Goal: Transaction & Acquisition: Purchase product/service

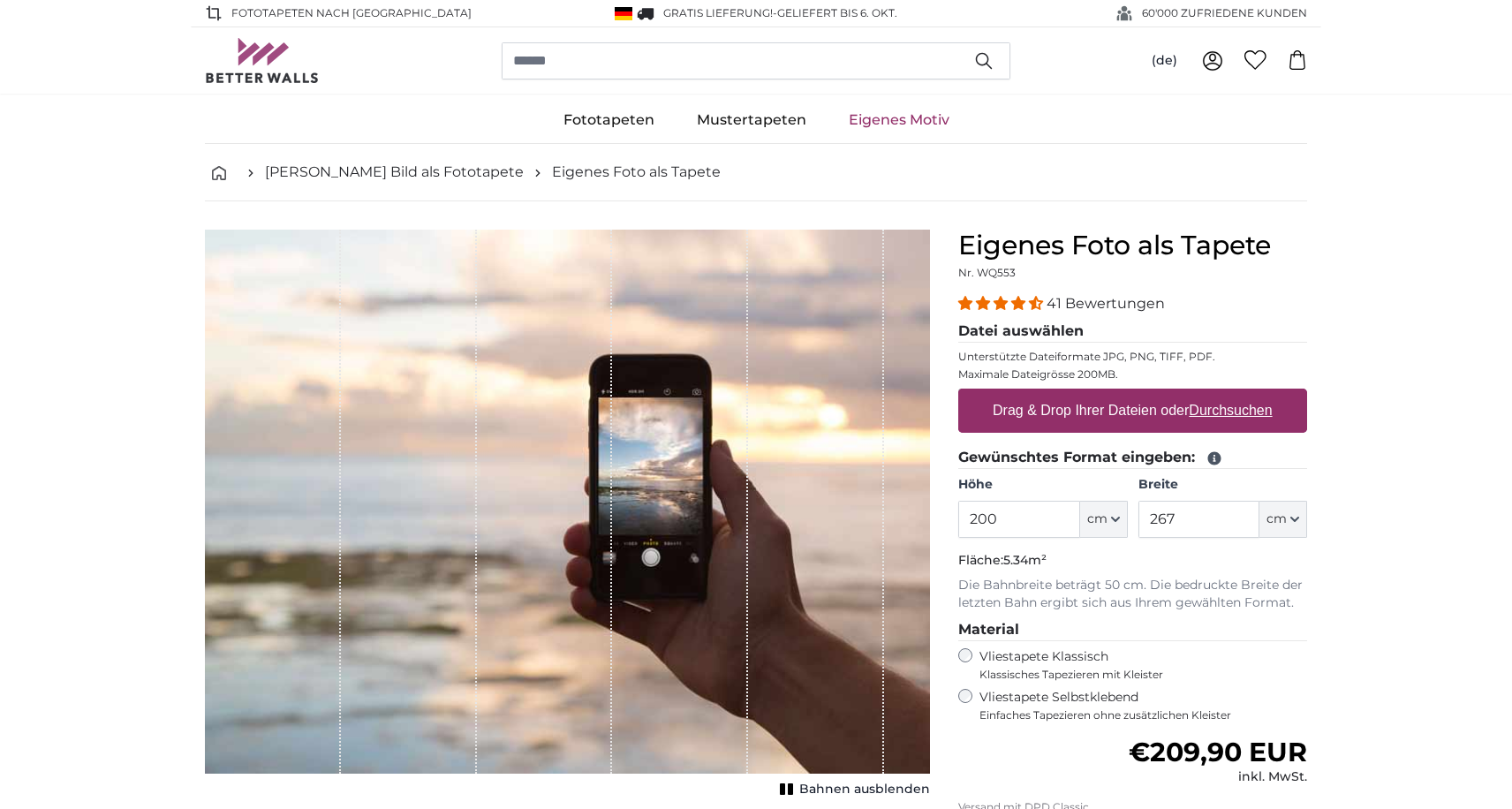
click at [1081, 412] on label "Drag & Drop Ihrer Dateien oder Durchsuchen" at bounding box center [1133, 411] width 294 height 35
click at [1081, 394] on input "Drag & Drop Ihrer Dateien oder Durchsuchen" at bounding box center [1132, 392] width 349 height 6
type input "**********"
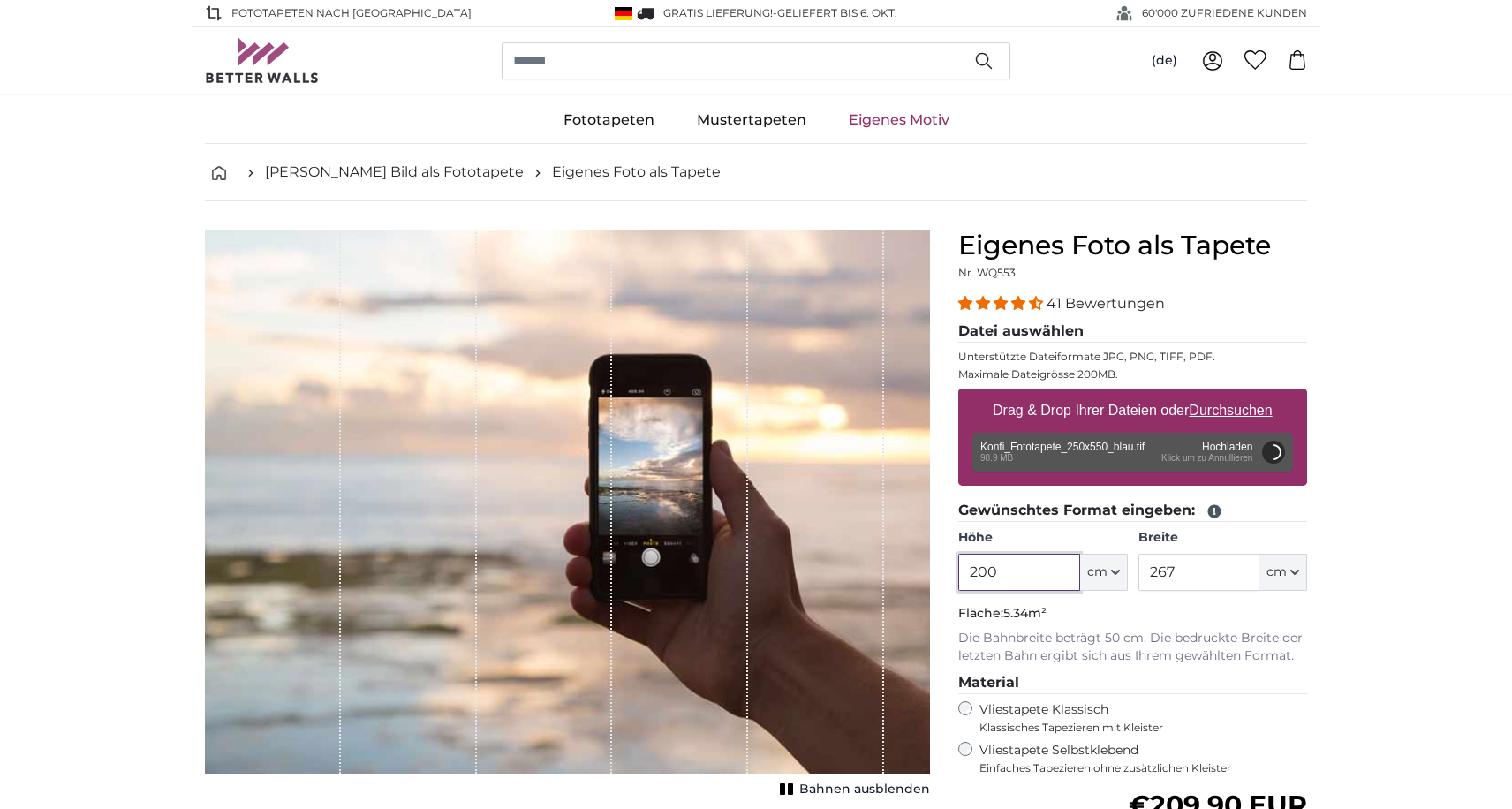
drag, startPoint x: 1028, startPoint y: 566, endPoint x: 935, endPoint y: 571, distance: 93.1
click at [935, 569] on product-detail "Abbrechen Bild zuschneiden Bahnen ausblenden Eigenes Foto als Tapete Nr. WQ553 …" at bounding box center [756, 640] width 1131 height 877
type input "550"
drag, startPoint x: 1188, startPoint y: 572, endPoint x: 1097, endPoint y: 566, distance: 91.2
click at [1110, 569] on div "Höhe 550 ft cm Centimeter (cm) Inches (inch) Feet (ft. in.) Breite 267 ft cm Ce…" at bounding box center [1132, 560] width 349 height 62
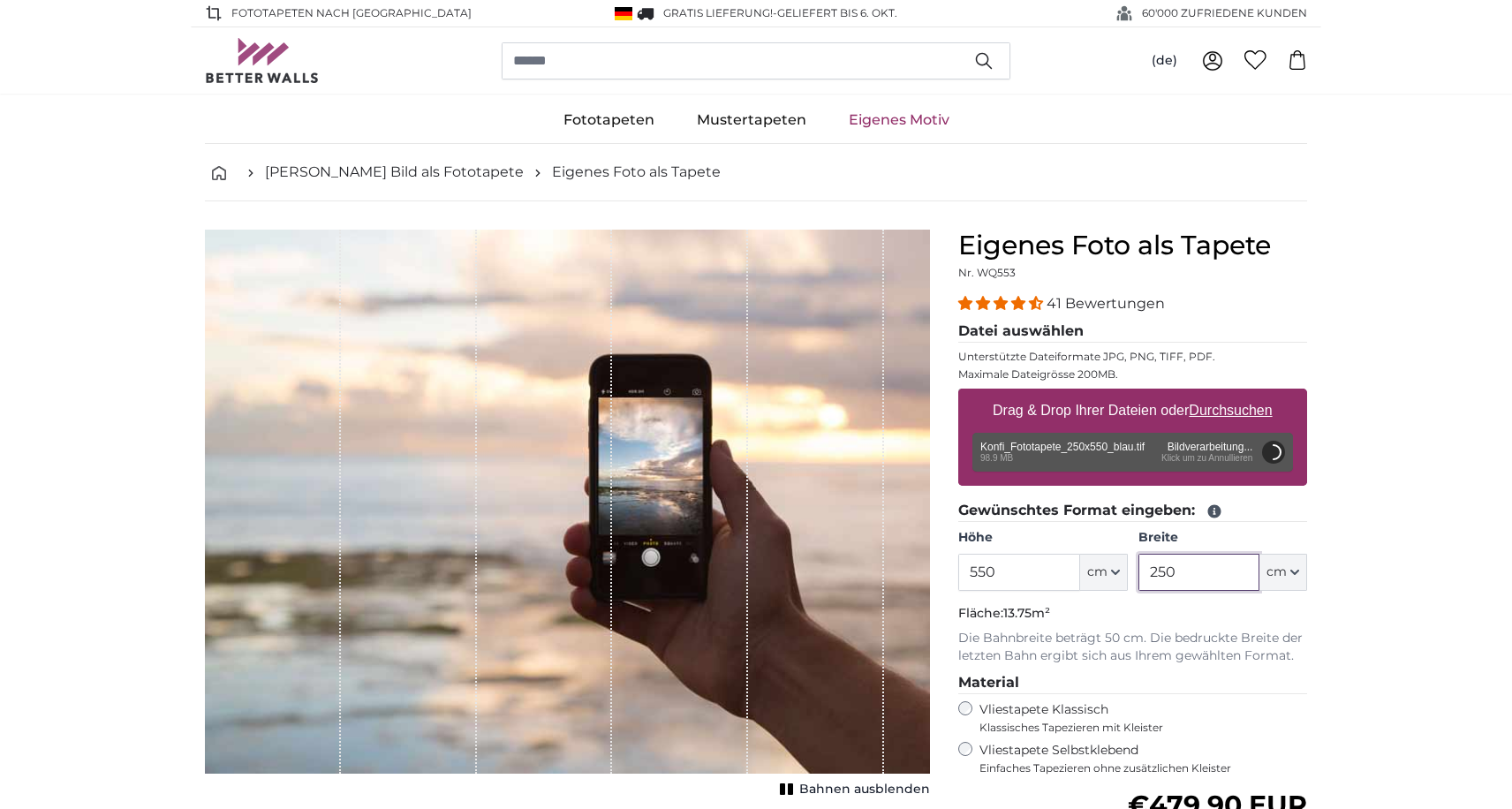
type input "250"
drag, startPoint x: 996, startPoint y: 571, endPoint x: 937, endPoint y: 572, distance: 59.0
click at [937, 572] on product-detail "Abbrechen Bild zuschneiden Bahnen ausblenden Eigenes Foto als Tapete Nr. WQ553 …" at bounding box center [756, 640] width 1131 height 877
type input "250"
drag, startPoint x: 1186, startPoint y: 582, endPoint x: 1098, endPoint y: 591, distance: 88.5
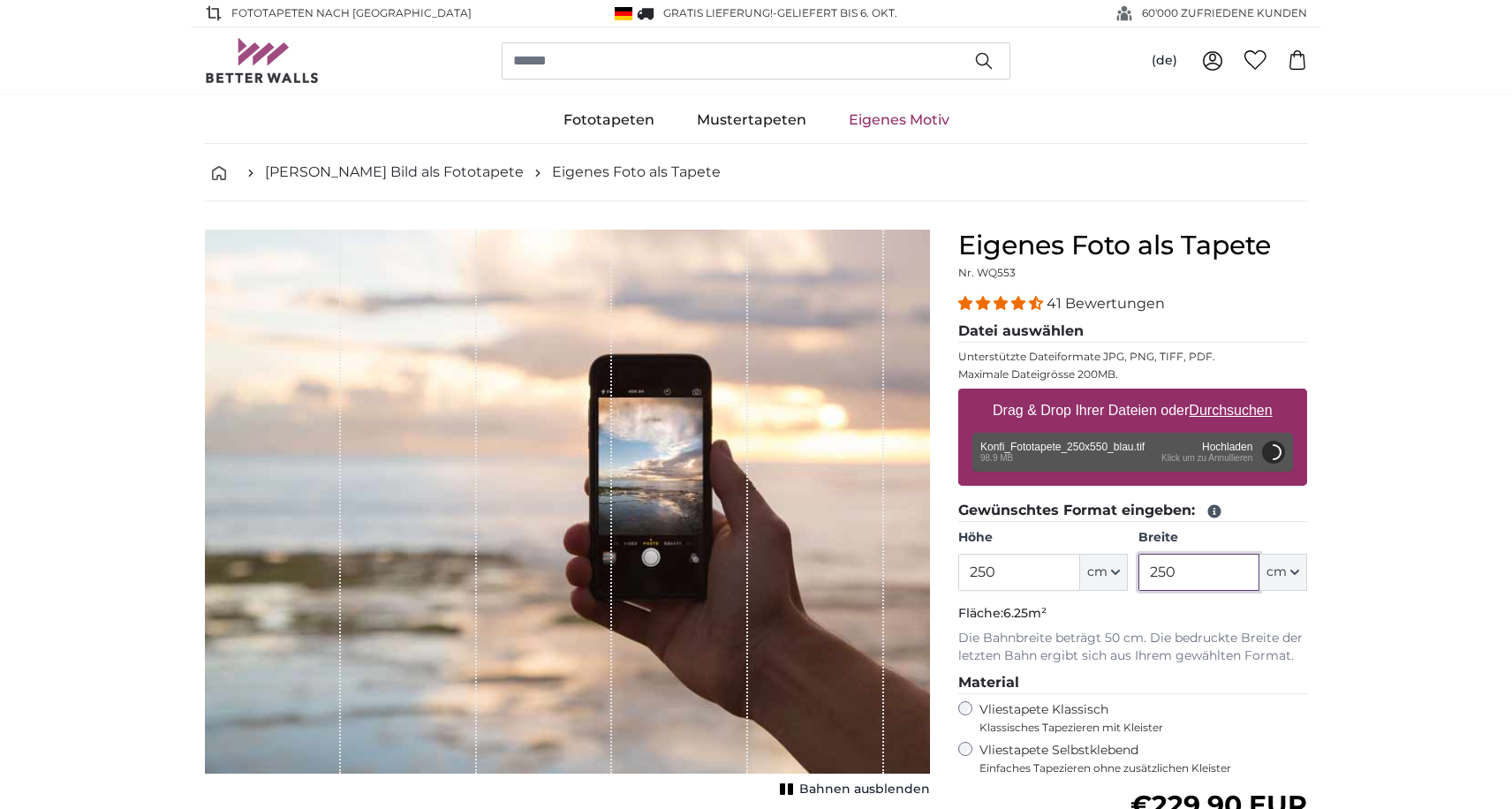
click at [1099, 589] on div "Höhe 250 ft cm Centimeter (cm) Inches (inch) Feet (ft. in.) Breite 250 ft cm Ce…" at bounding box center [1132, 560] width 349 height 62
type input "250550"
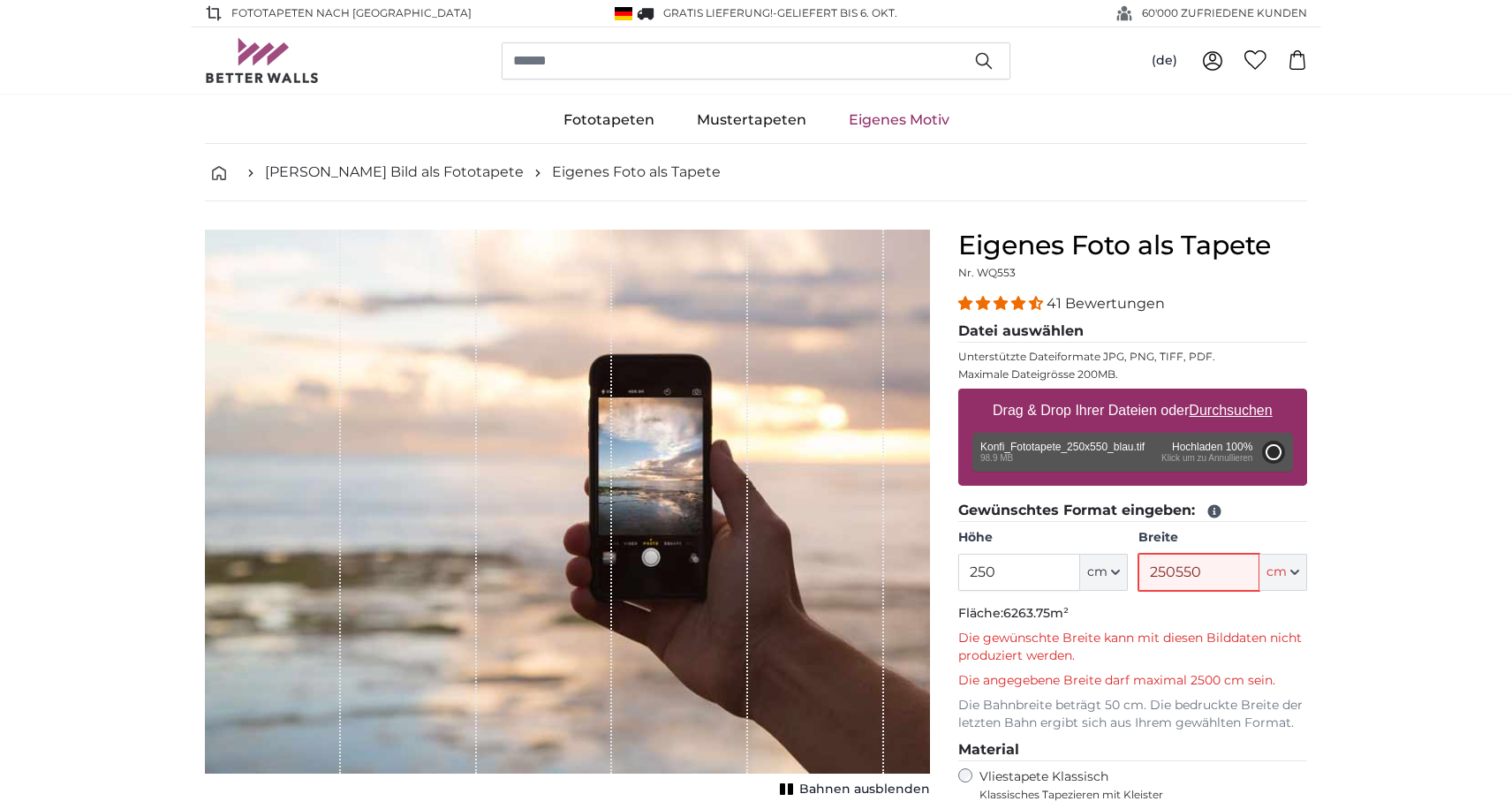
type input "200"
click at [1176, 575] on input "448" at bounding box center [1199, 572] width 121 height 37
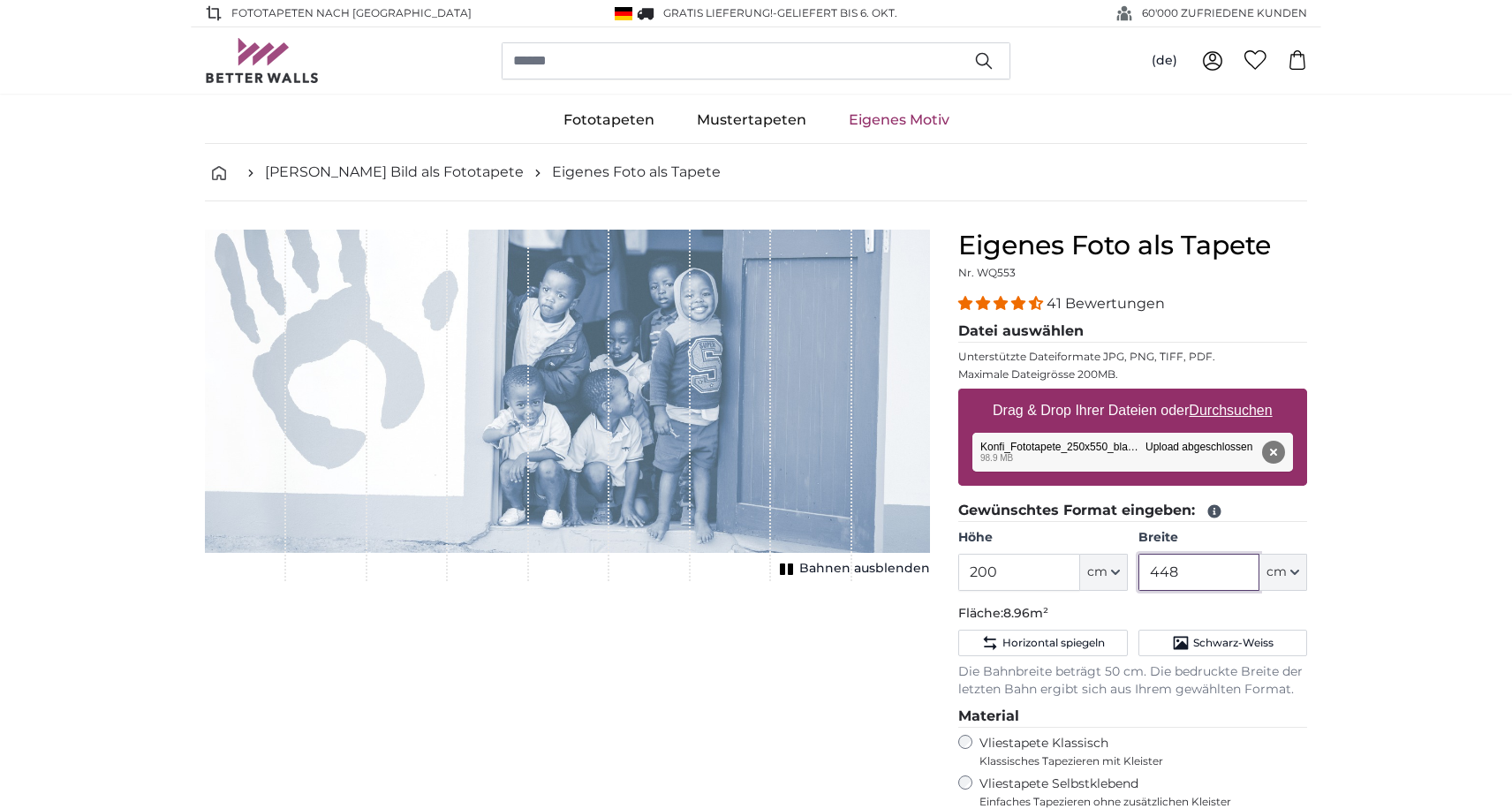
drag, startPoint x: 1185, startPoint y: 575, endPoint x: 1012, endPoint y: 574, distance: 173.0
click at [1012, 574] on div "Höhe 200 ft cm Centimeter (cm) Inches (inch) Feet (ft. in.) Breite 448 ft cm Ce…" at bounding box center [1132, 560] width 349 height 62
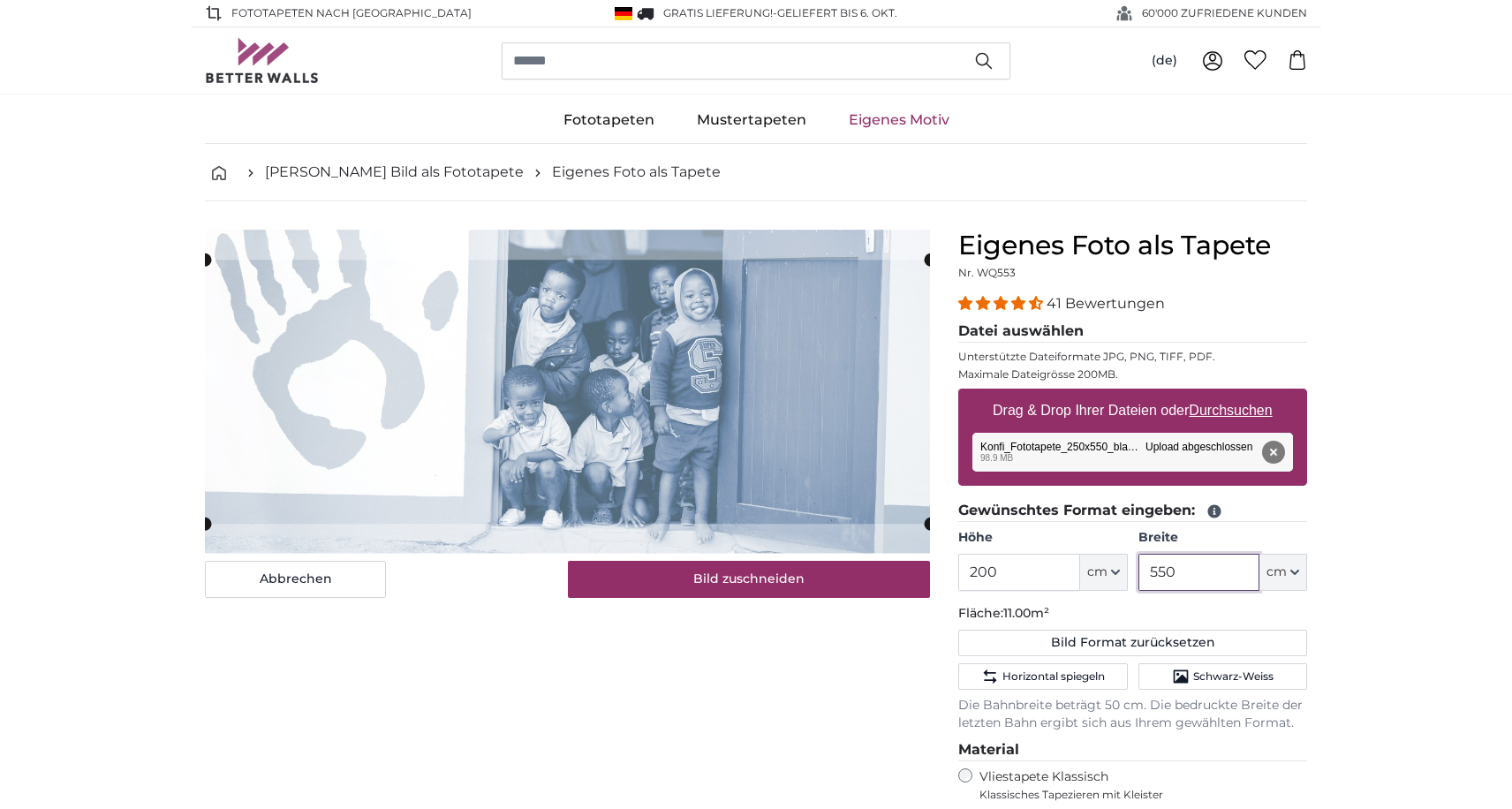
type input "550"
click at [1010, 567] on input "200" at bounding box center [1018, 572] width 121 height 37
drag, startPoint x: 1022, startPoint y: 572, endPoint x: 974, endPoint y: 572, distance: 48.0
click at [974, 572] on input "200" at bounding box center [1018, 572] width 121 height 37
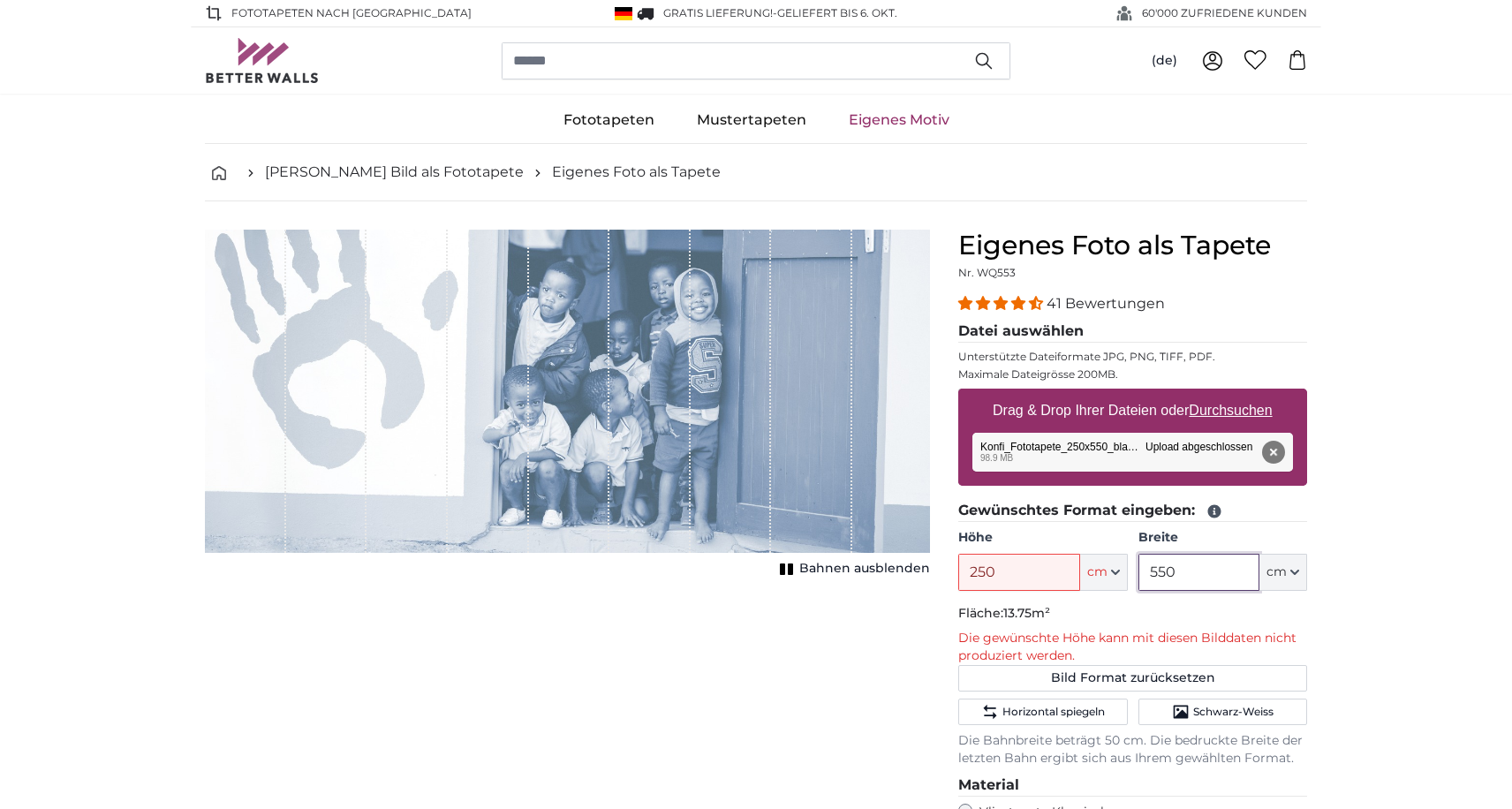
drag, startPoint x: 1202, startPoint y: 581, endPoint x: 906, endPoint y: 582, distance: 296.0
click at [903, 582] on product-detail "Abbrechen Bild zuschneiden Bahnen ausblenden Eigenes Foto als Tapete Nr. WQ553 …" at bounding box center [756, 692] width 1131 height 980
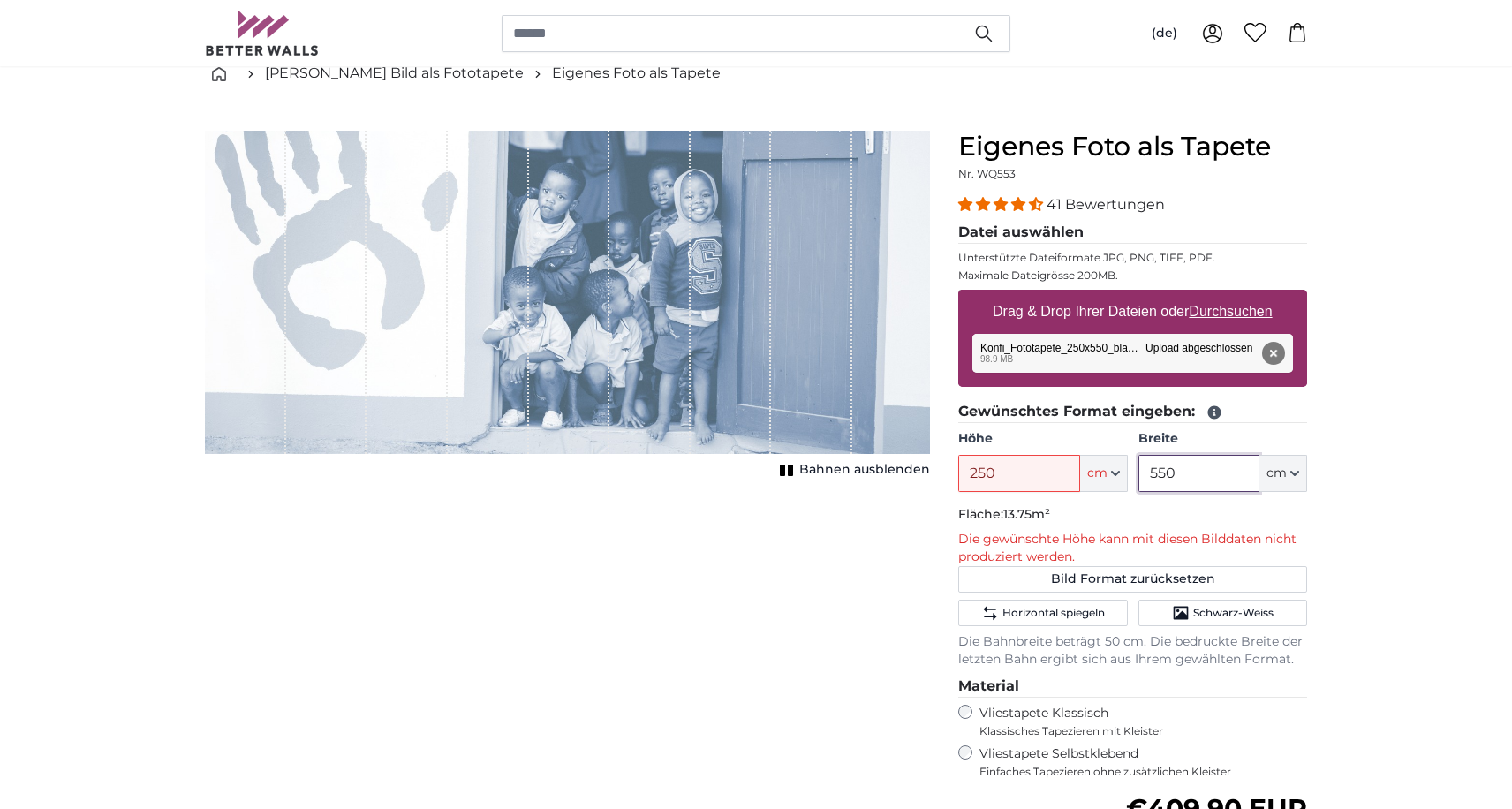
scroll to position [84, 0]
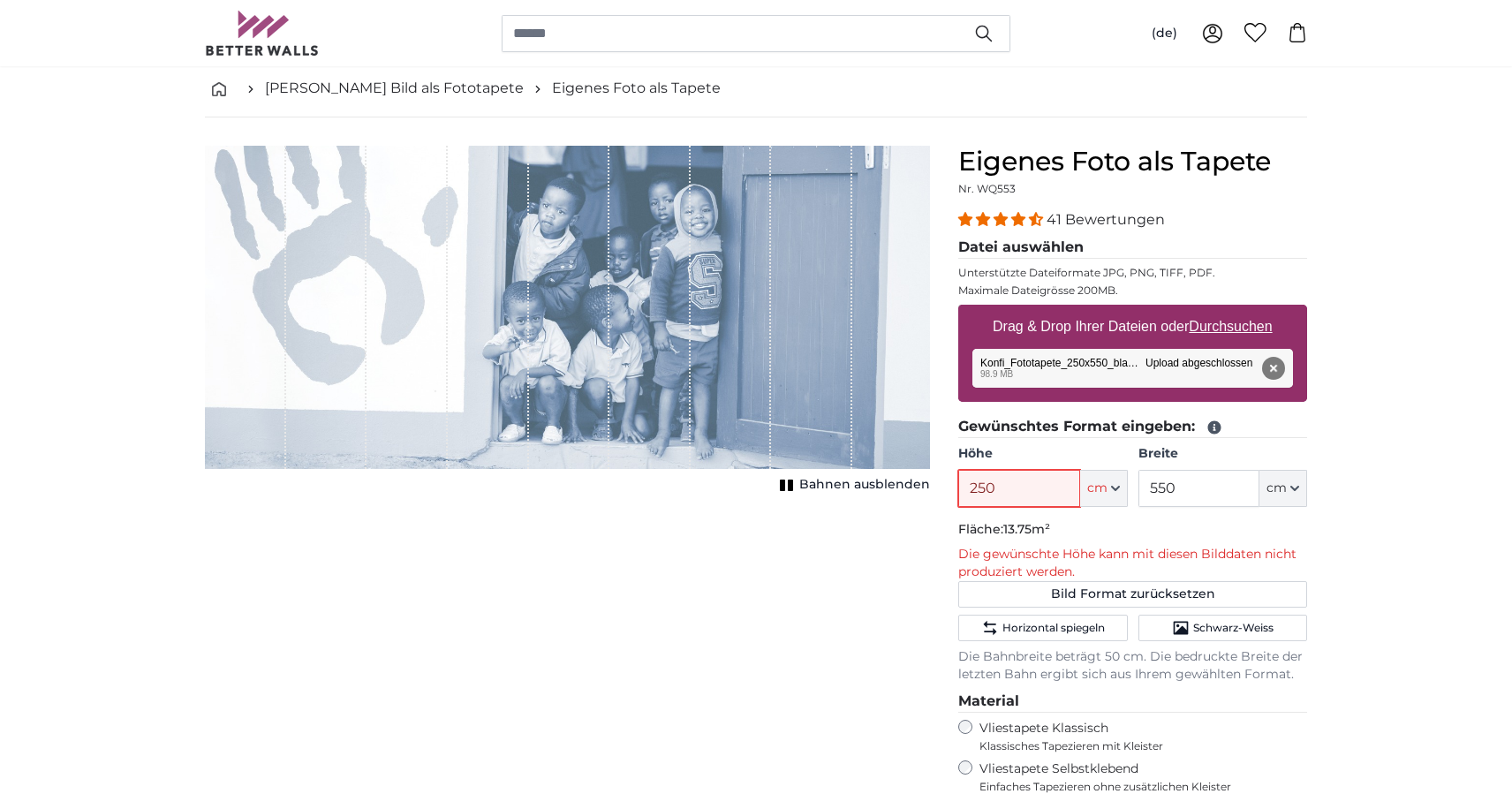
drag, startPoint x: 1036, startPoint y: 492, endPoint x: 901, endPoint y: 496, distance: 135.1
click at [901, 495] on product-detail "Abbrechen Bild zuschneiden Bahnen ausblenden Eigenes Foto als Tapete Nr. WQ553 …" at bounding box center [756, 607] width 1131 height 980
click at [1201, 505] on input "550" at bounding box center [1199, 488] width 121 height 37
drag, startPoint x: 1020, startPoint y: 488, endPoint x: 846, endPoint y: 488, distance: 174.0
click at [846, 488] on product-detail "Abbrechen Bild zuschneiden Bahnen ausblenden Eigenes Foto als Tapete Nr. WQ553 …" at bounding box center [756, 607] width 1131 height 980
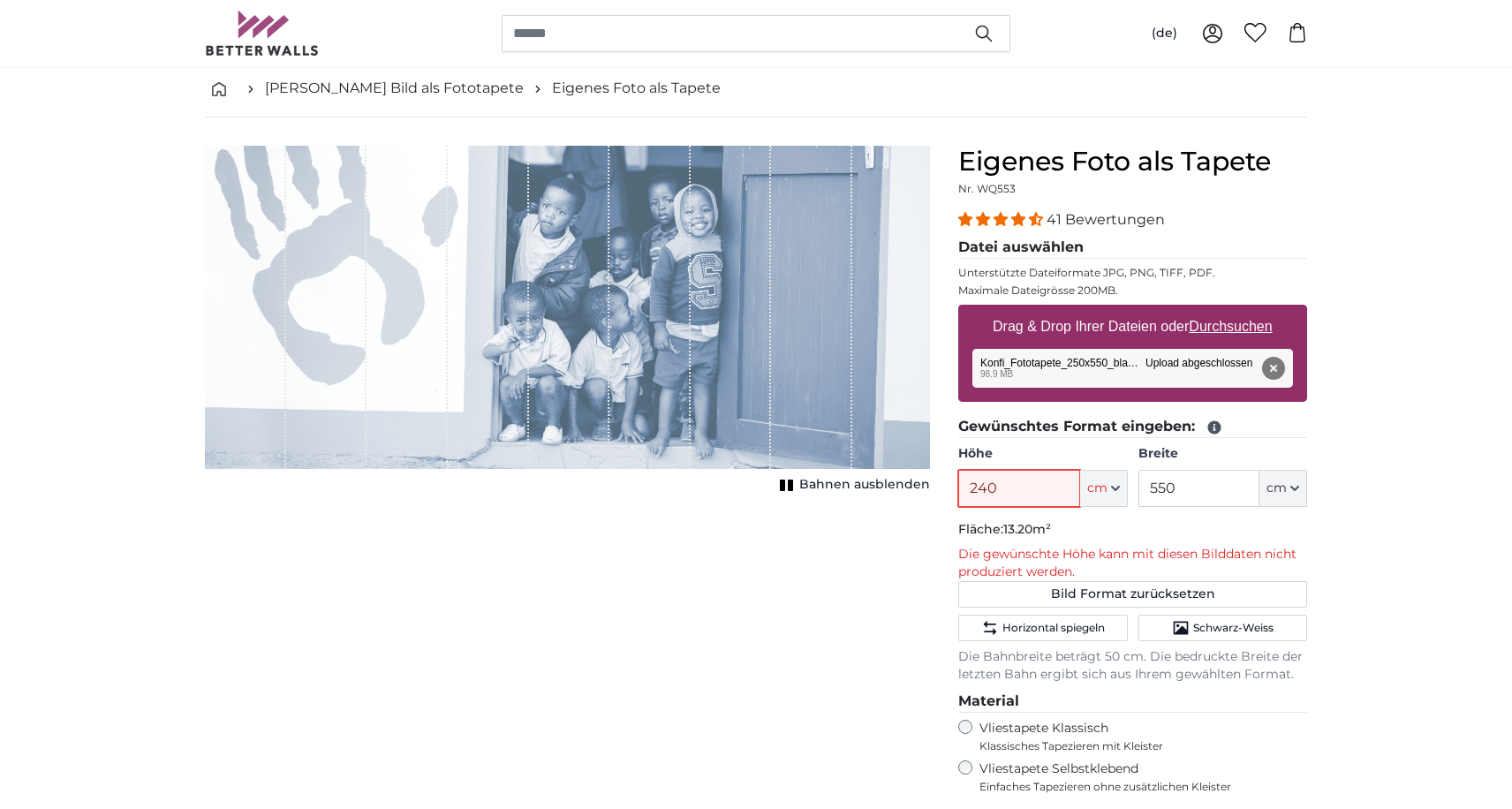
drag, startPoint x: 998, startPoint y: 489, endPoint x: 989, endPoint y: 487, distance: 9.2
click at [989, 487] on input "240" at bounding box center [1018, 488] width 121 height 37
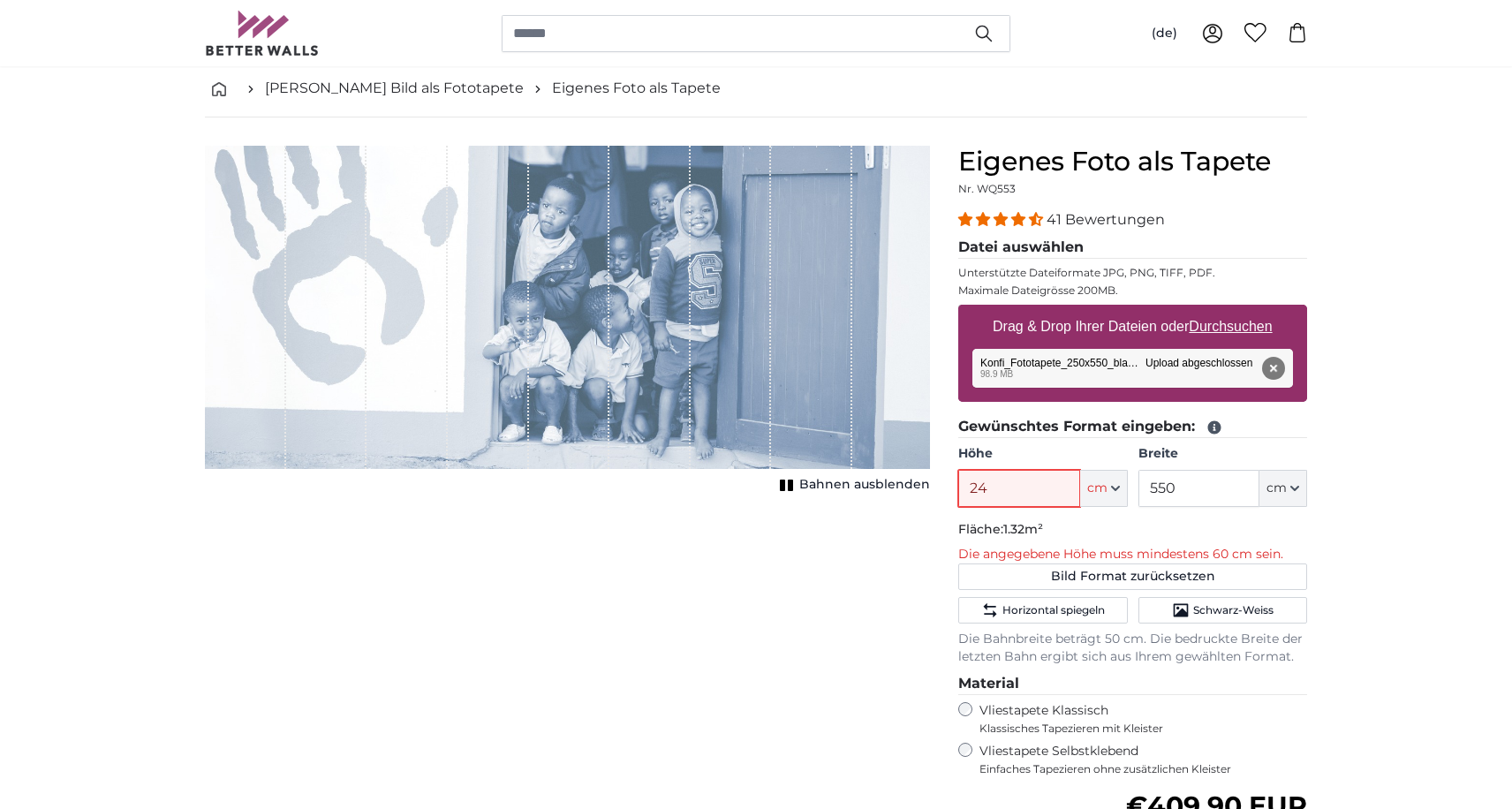
click at [1009, 488] on input "24" at bounding box center [1018, 488] width 121 height 37
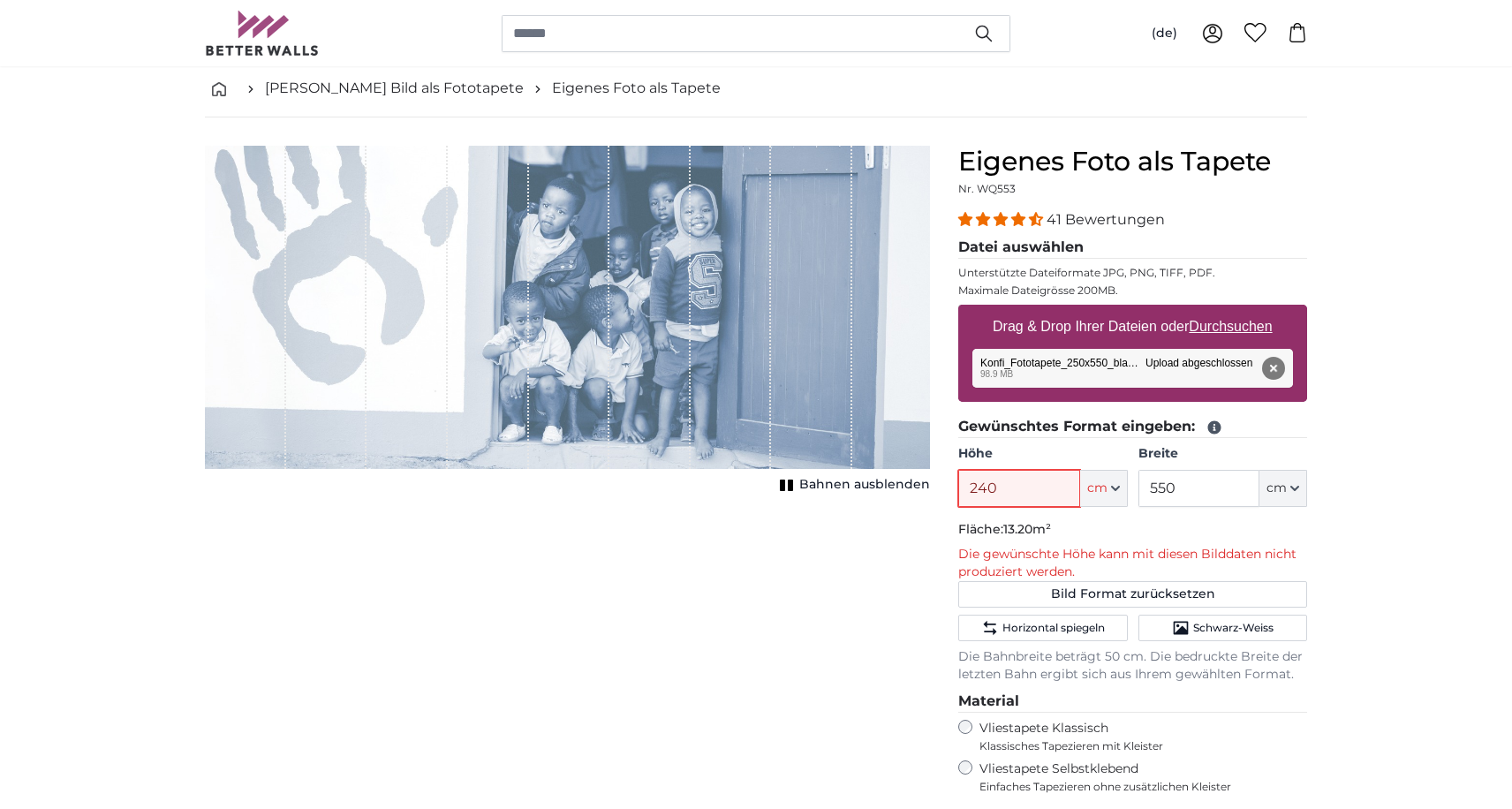
drag, startPoint x: 1012, startPoint y: 486, endPoint x: 861, endPoint y: 489, distance: 151.0
click at [861, 489] on product-detail "Abbrechen Bild zuschneiden Bahnen ausblenden Eigenes Foto als Tapete Nr. WQ553 …" at bounding box center [756, 607] width 1131 height 980
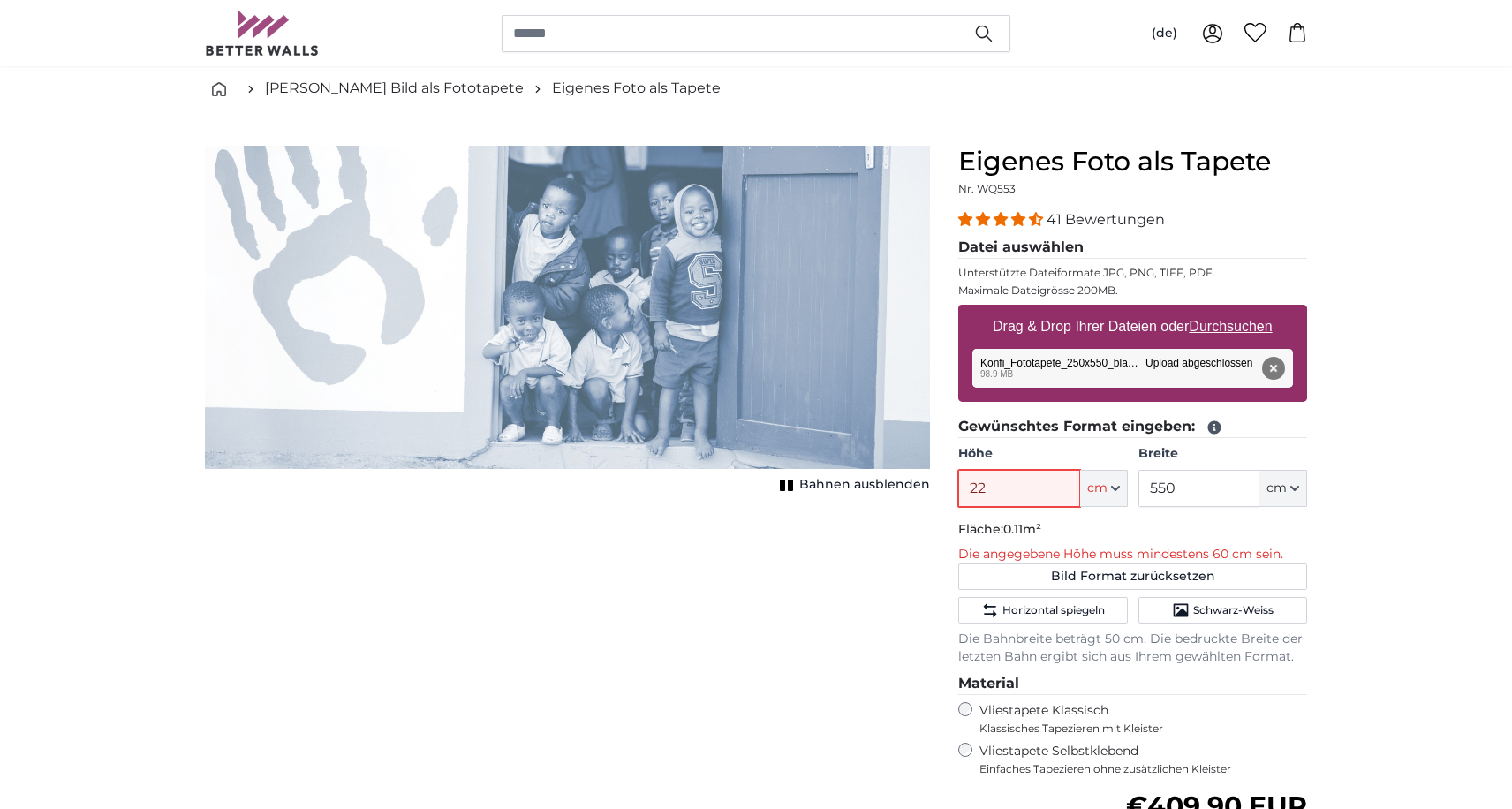
type input "220"
click at [1217, 476] on input "550" at bounding box center [1199, 488] width 121 height 37
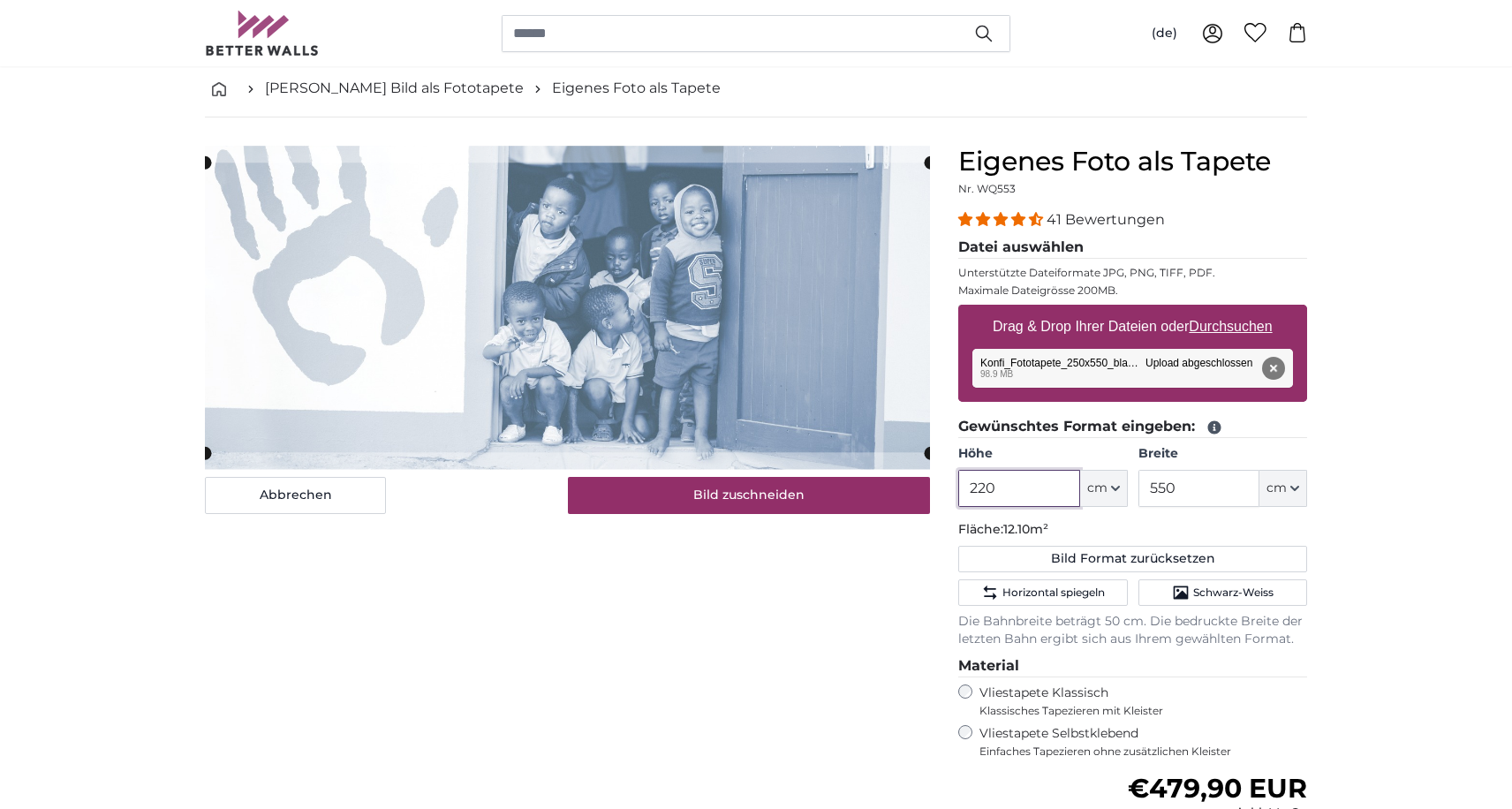
click at [1010, 489] on input "220" at bounding box center [1018, 488] width 121 height 37
click at [1189, 500] on input "550" at bounding box center [1199, 488] width 121 height 37
click at [1012, 495] on input "230" at bounding box center [1018, 488] width 121 height 37
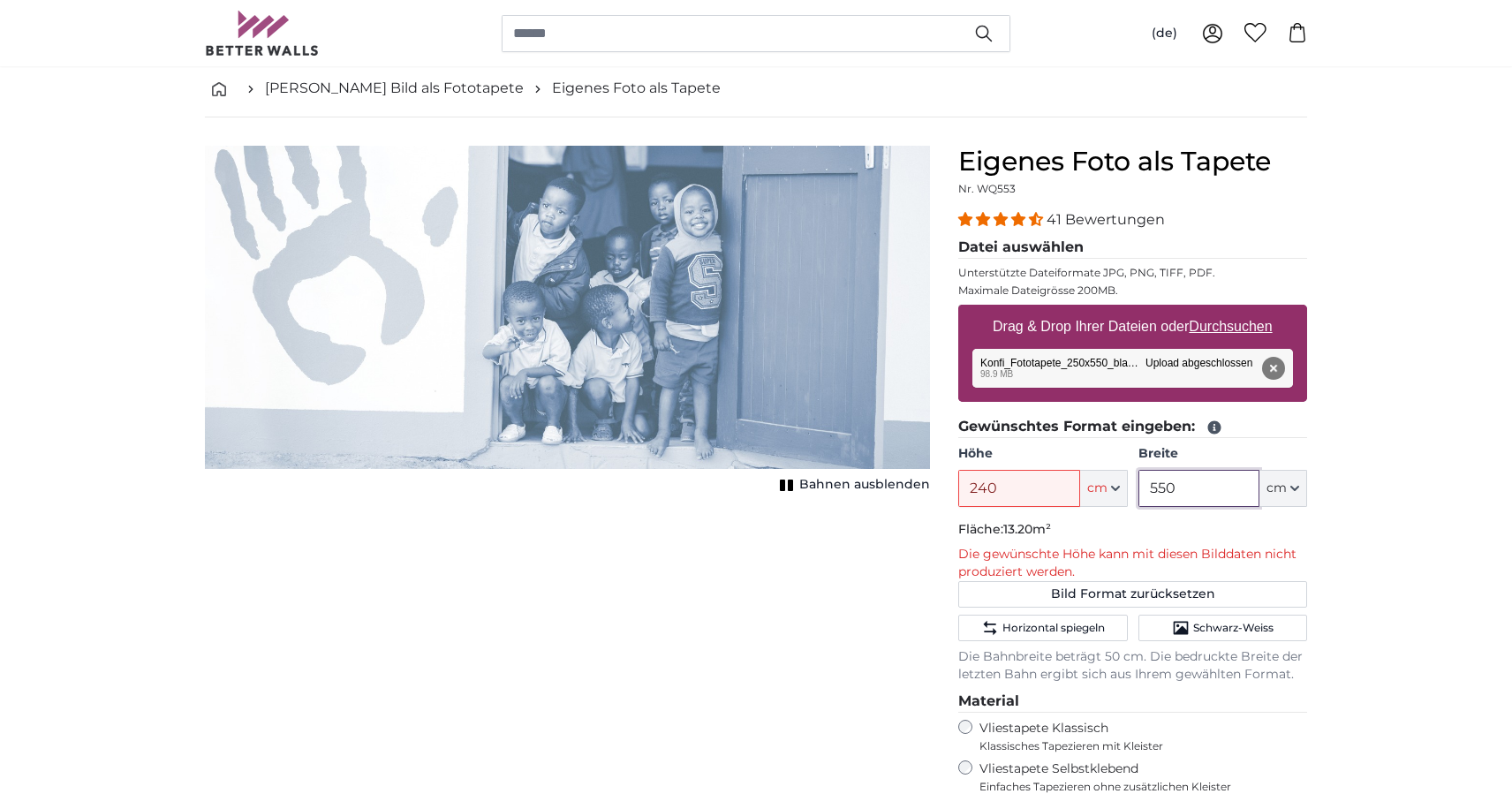
click at [1185, 487] on input "550" at bounding box center [1199, 488] width 121 height 37
click at [1011, 480] on input "240" at bounding box center [1018, 488] width 121 height 37
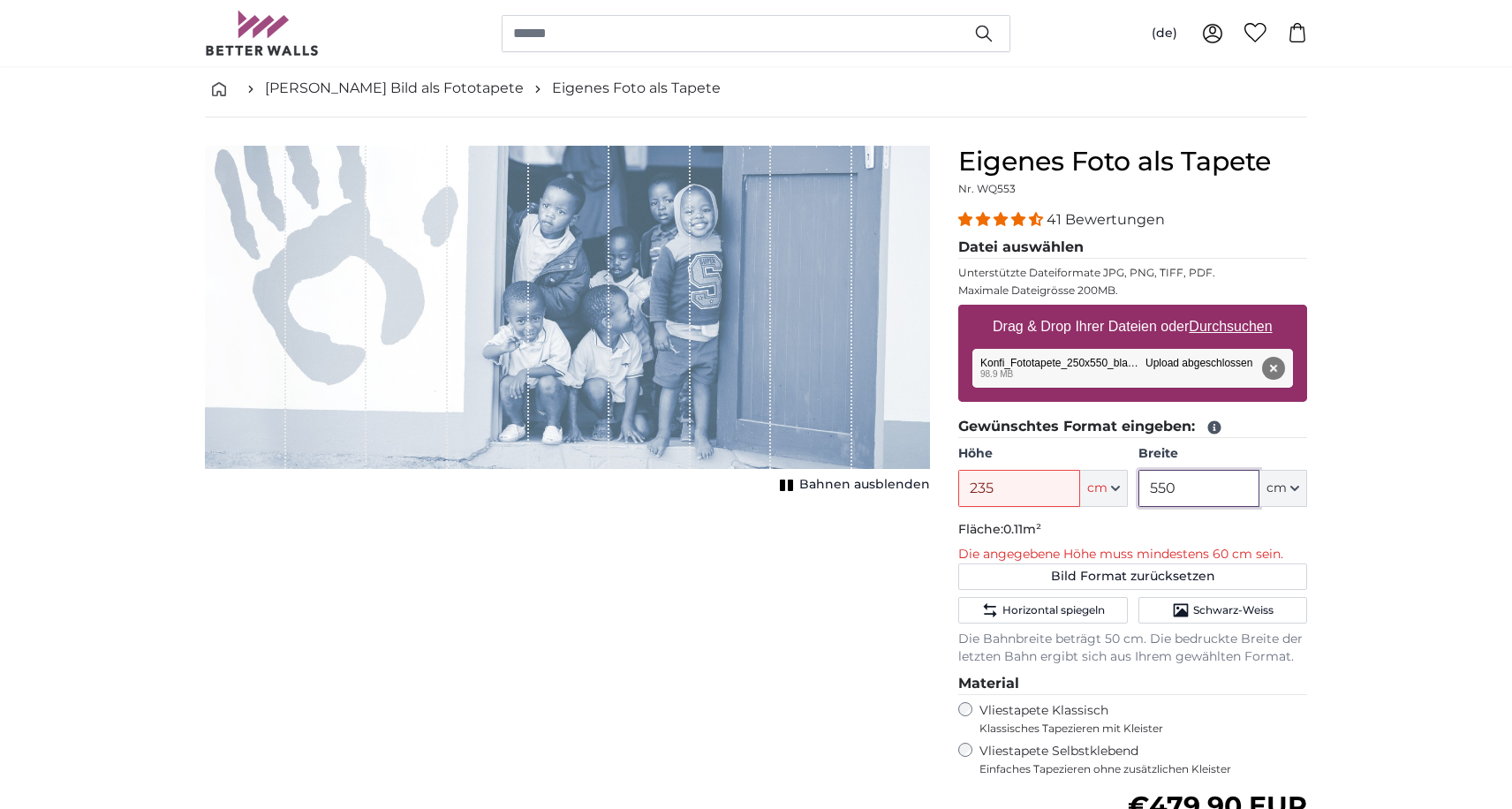
click at [1174, 496] on input "550" at bounding box center [1199, 488] width 121 height 37
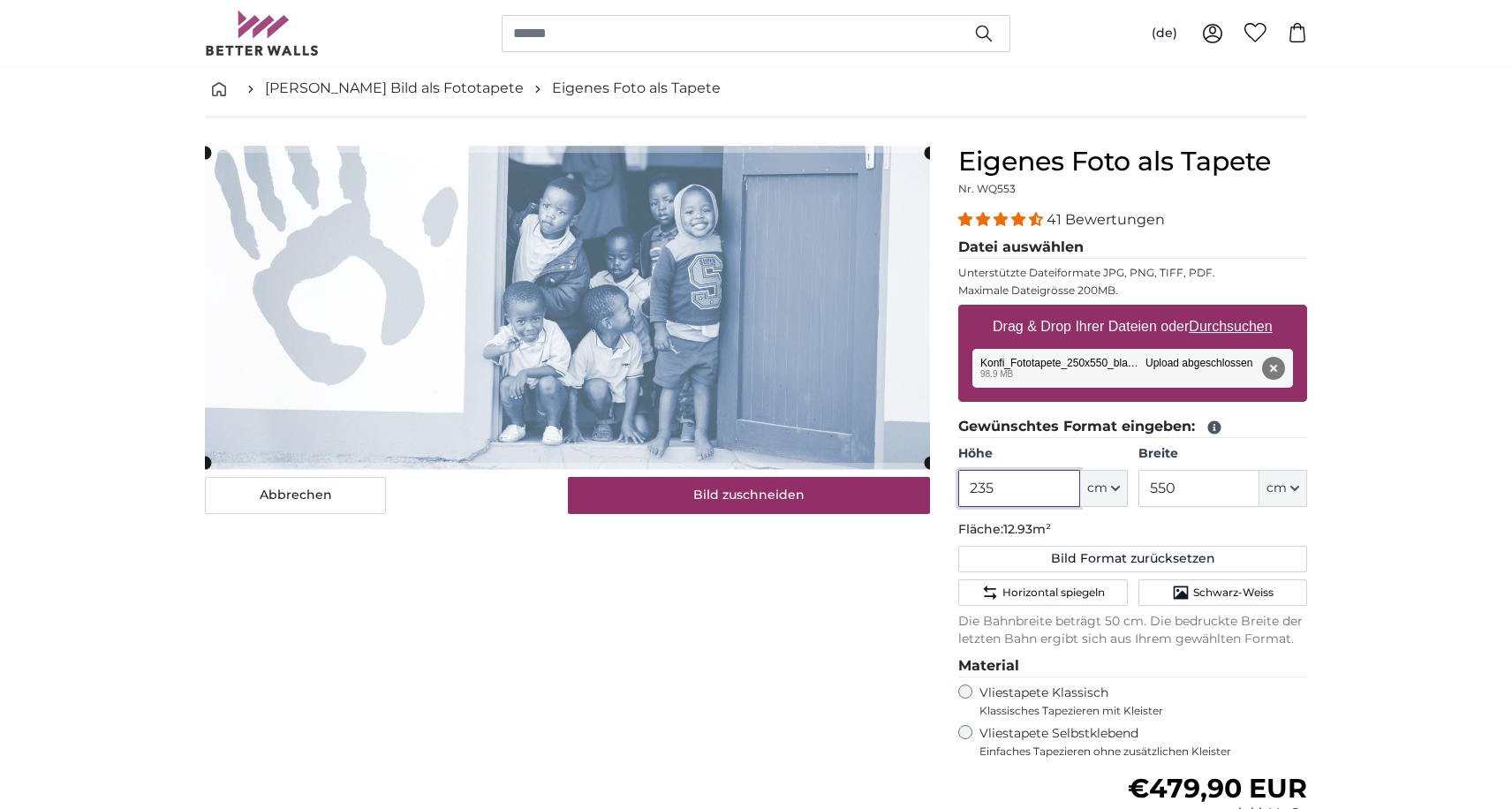
click at [1016, 497] on input "235" at bounding box center [1018, 488] width 121 height 37
click at [1161, 492] on input "550" at bounding box center [1199, 488] width 121 height 37
click at [1034, 492] on input "236" at bounding box center [1018, 488] width 121 height 37
click at [1173, 481] on input "550" at bounding box center [1199, 488] width 121 height 37
click at [1022, 501] on input "238" at bounding box center [1018, 488] width 121 height 37
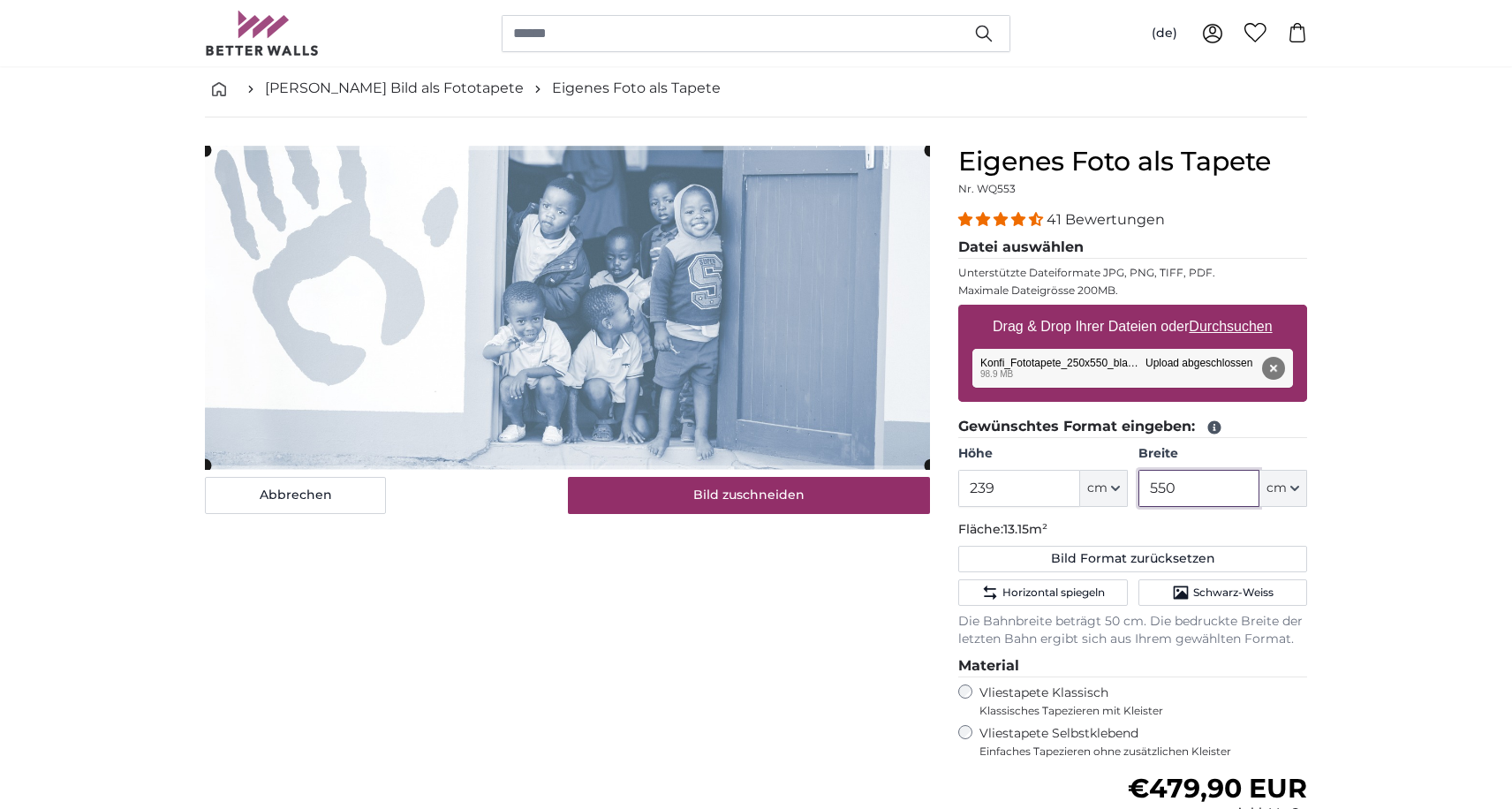
click at [1189, 503] on input "550" at bounding box center [1199, 488] width 121 height 37
click at [1012, 485] on input "239" at bounding box center [1018, 488] width 121 height 37
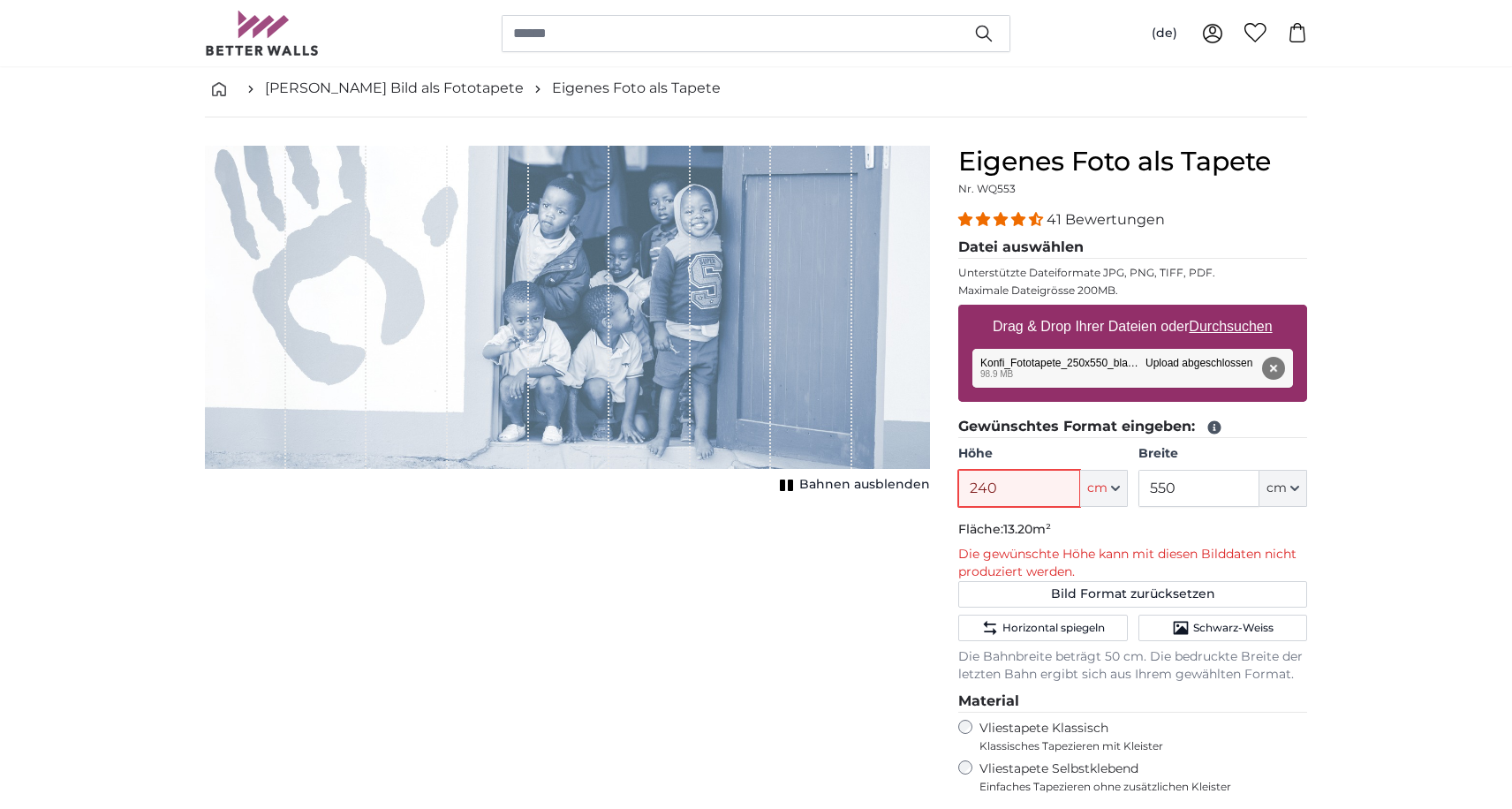
type input "240"
click at [1172, 486] on input "550" at bounding box center [1199, 488] width 121 height 37
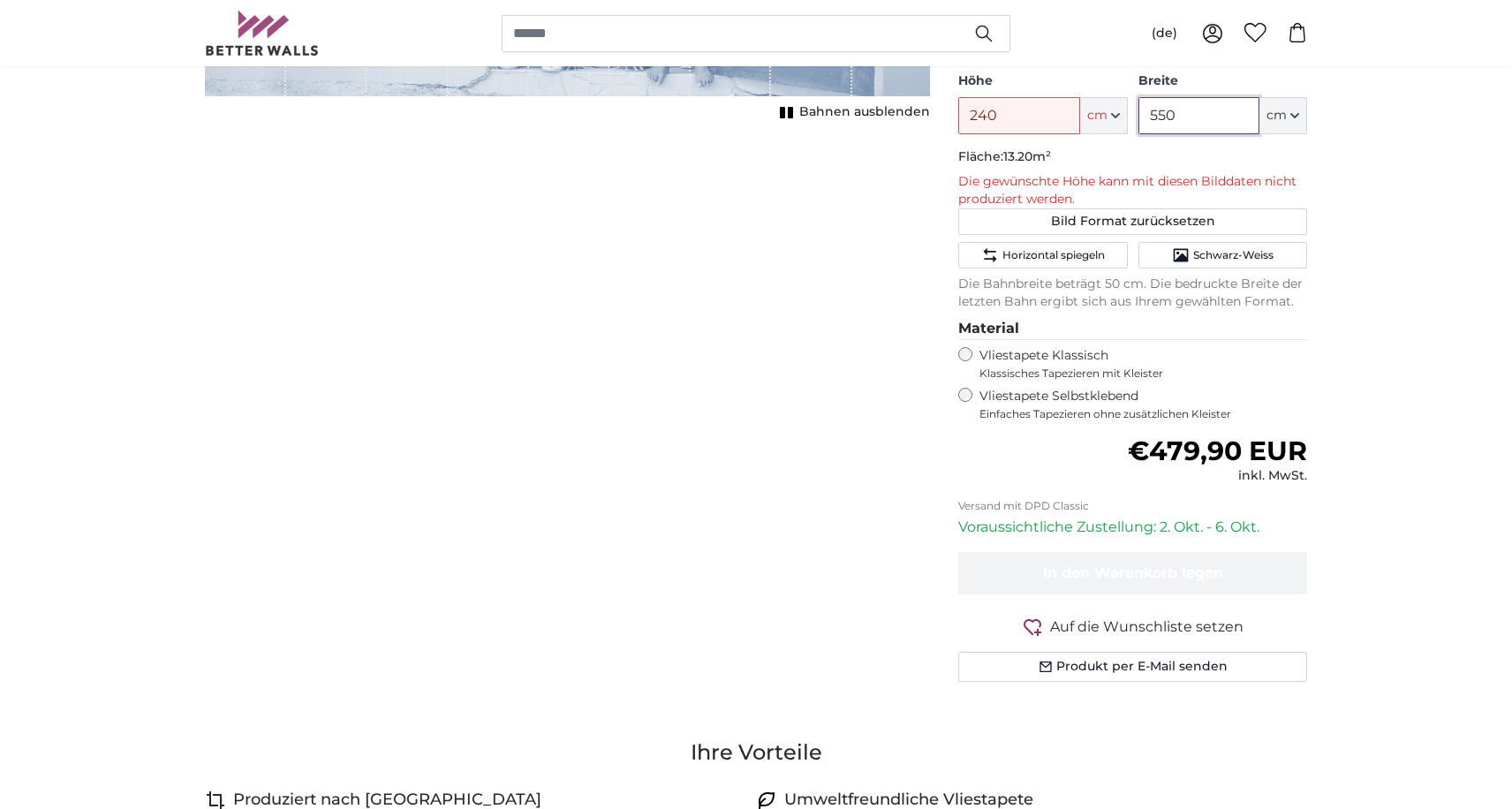
scroll to position [460, 0]
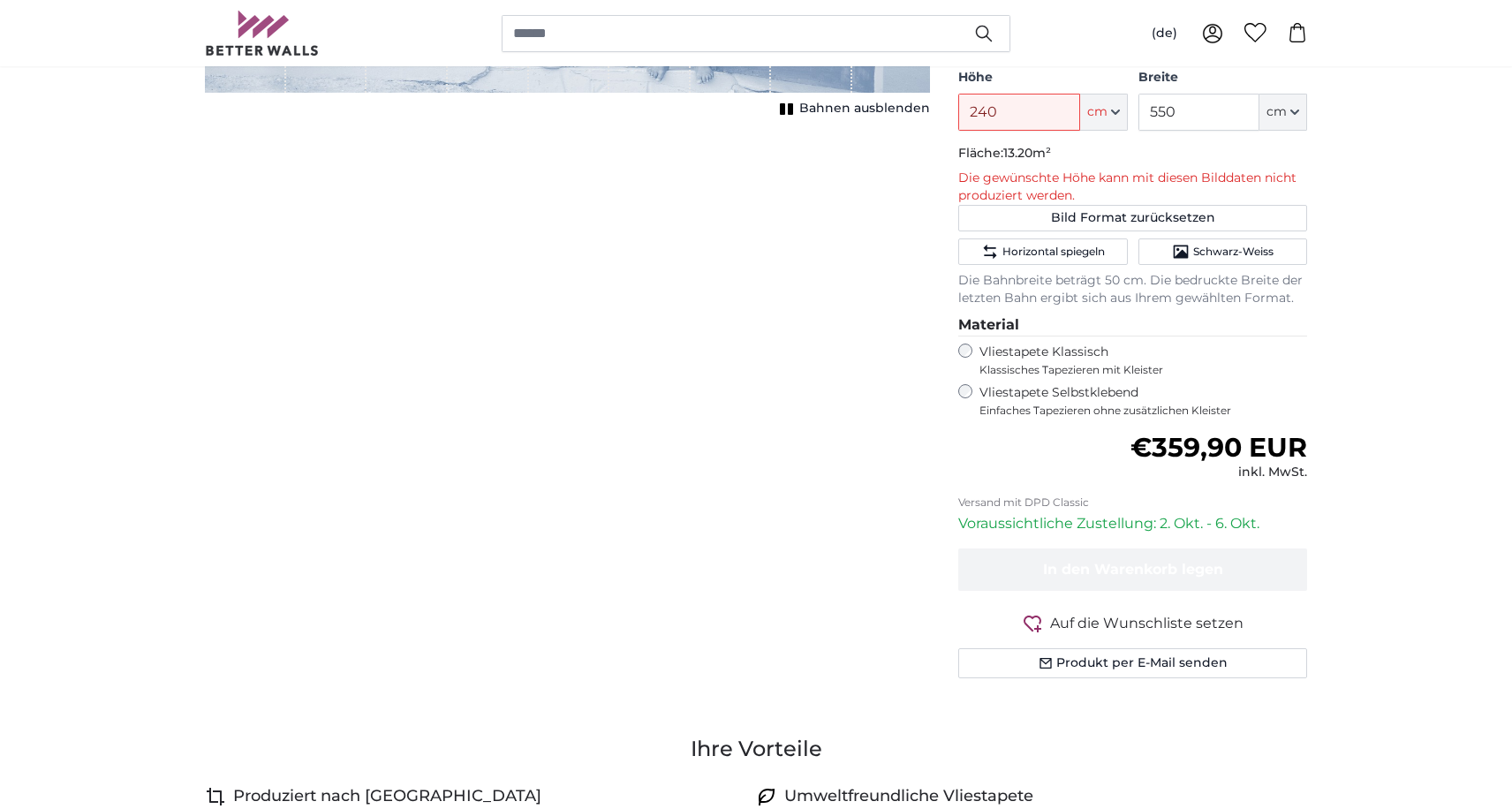
click at [968, 401] on div "Vliestapete Selbstklebend Einfaches Tapezieren ohne zusätzlichen Kleister" at bounding box center [1132, 400] width 349 height 33
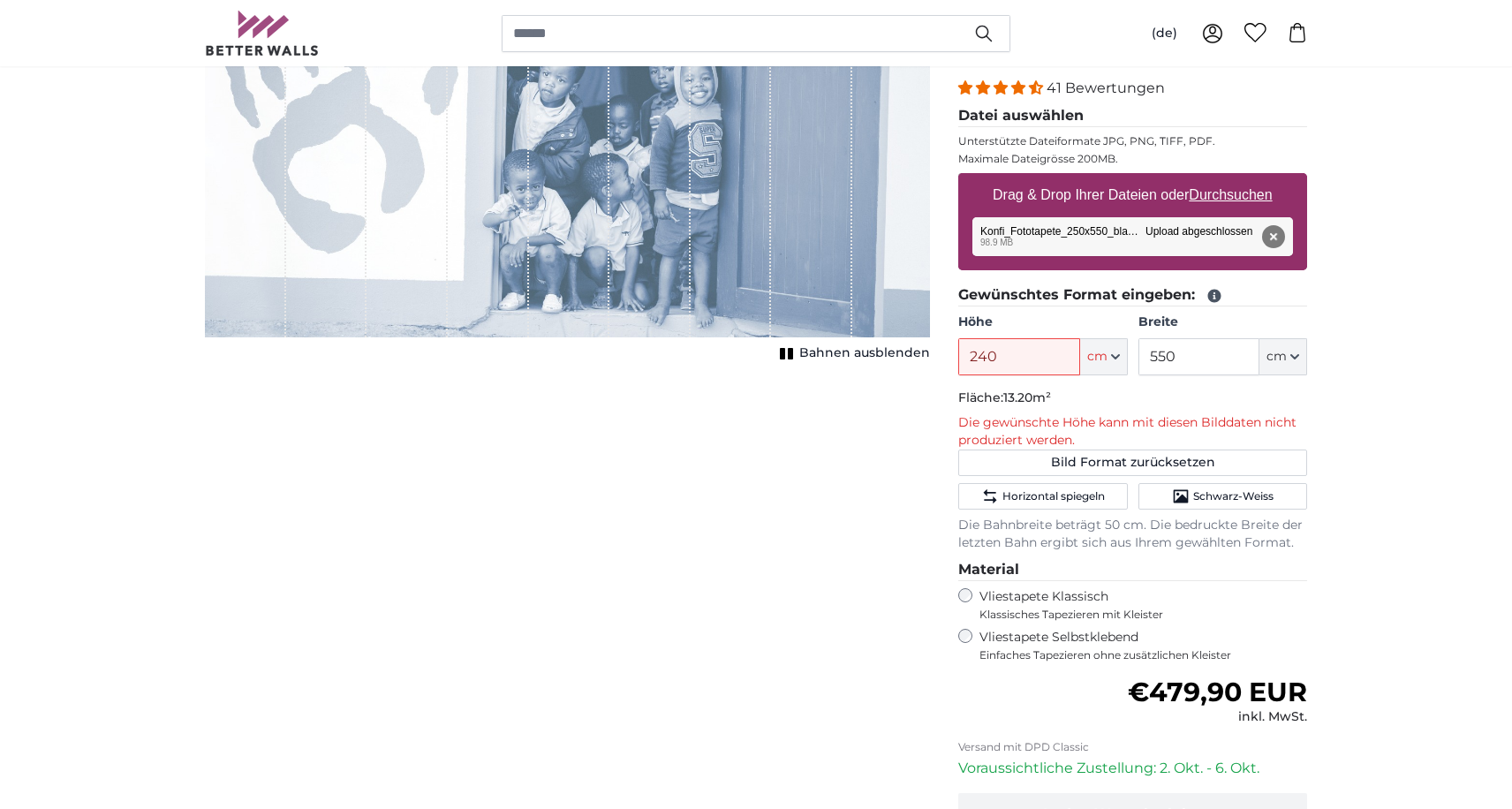
scroll to position [205, 0]
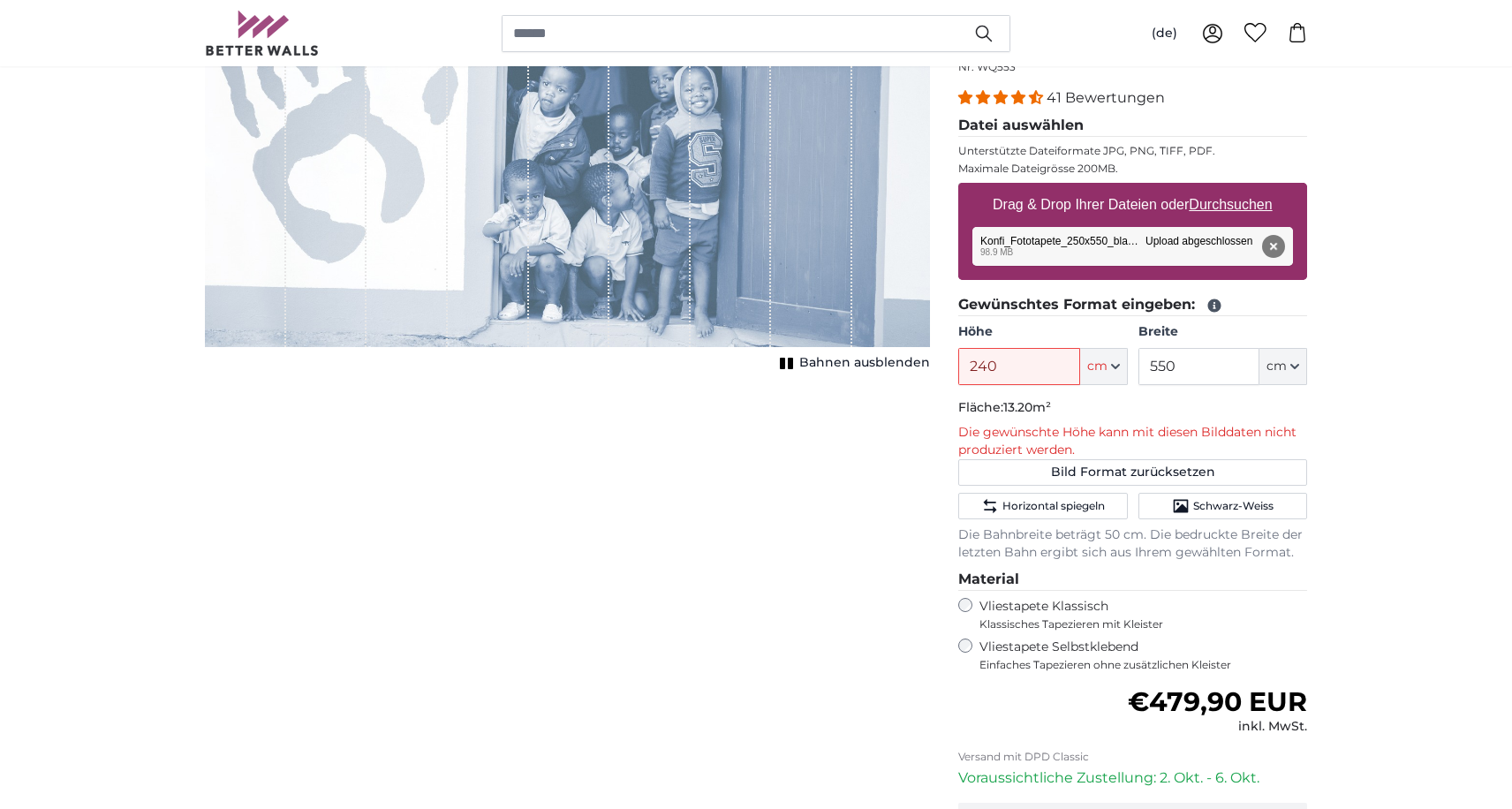
click at [1216, 307] on icon at bounding box center [1215, 307] width 13 height 13
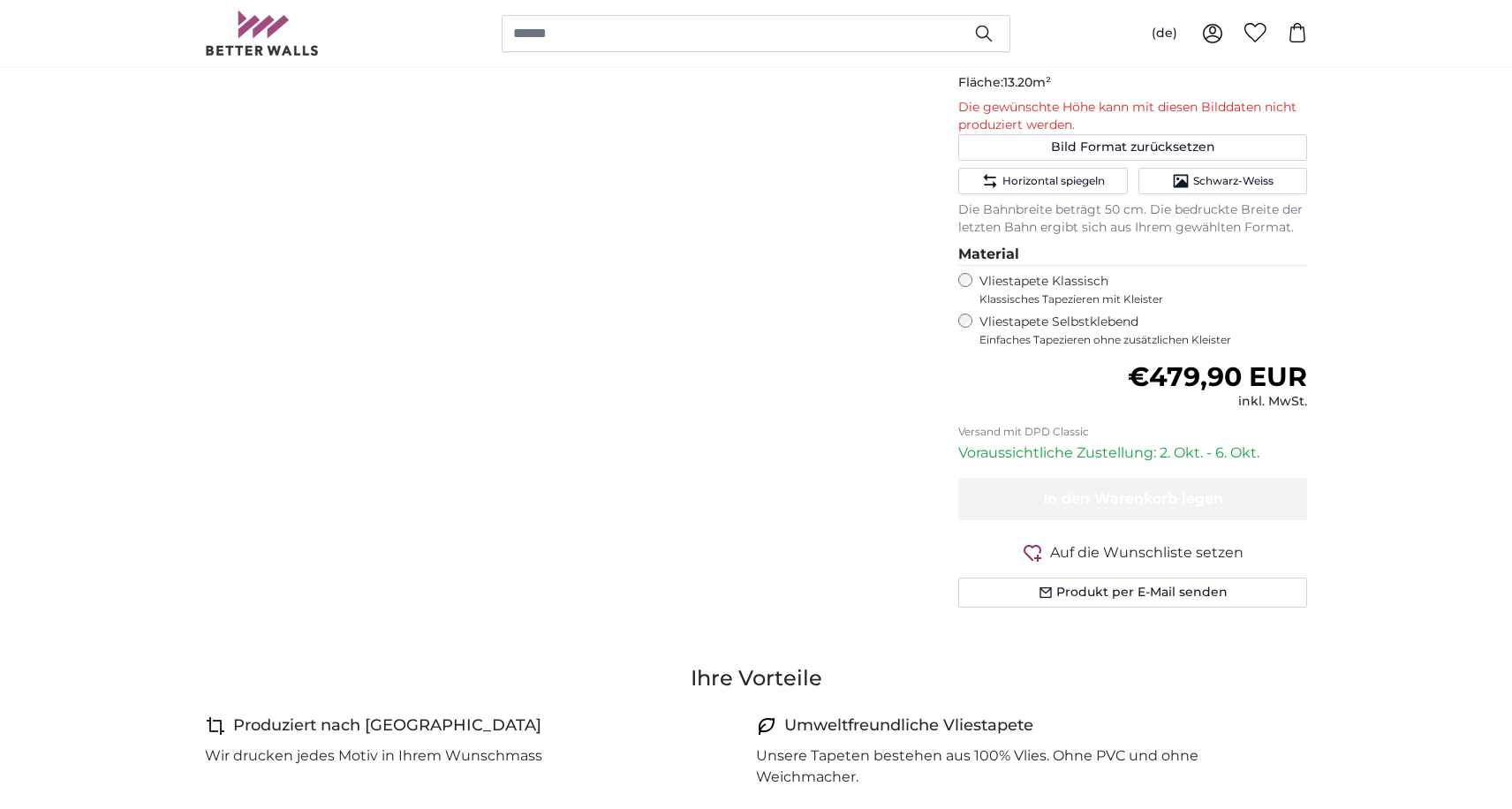
scroll to position [148, 0]
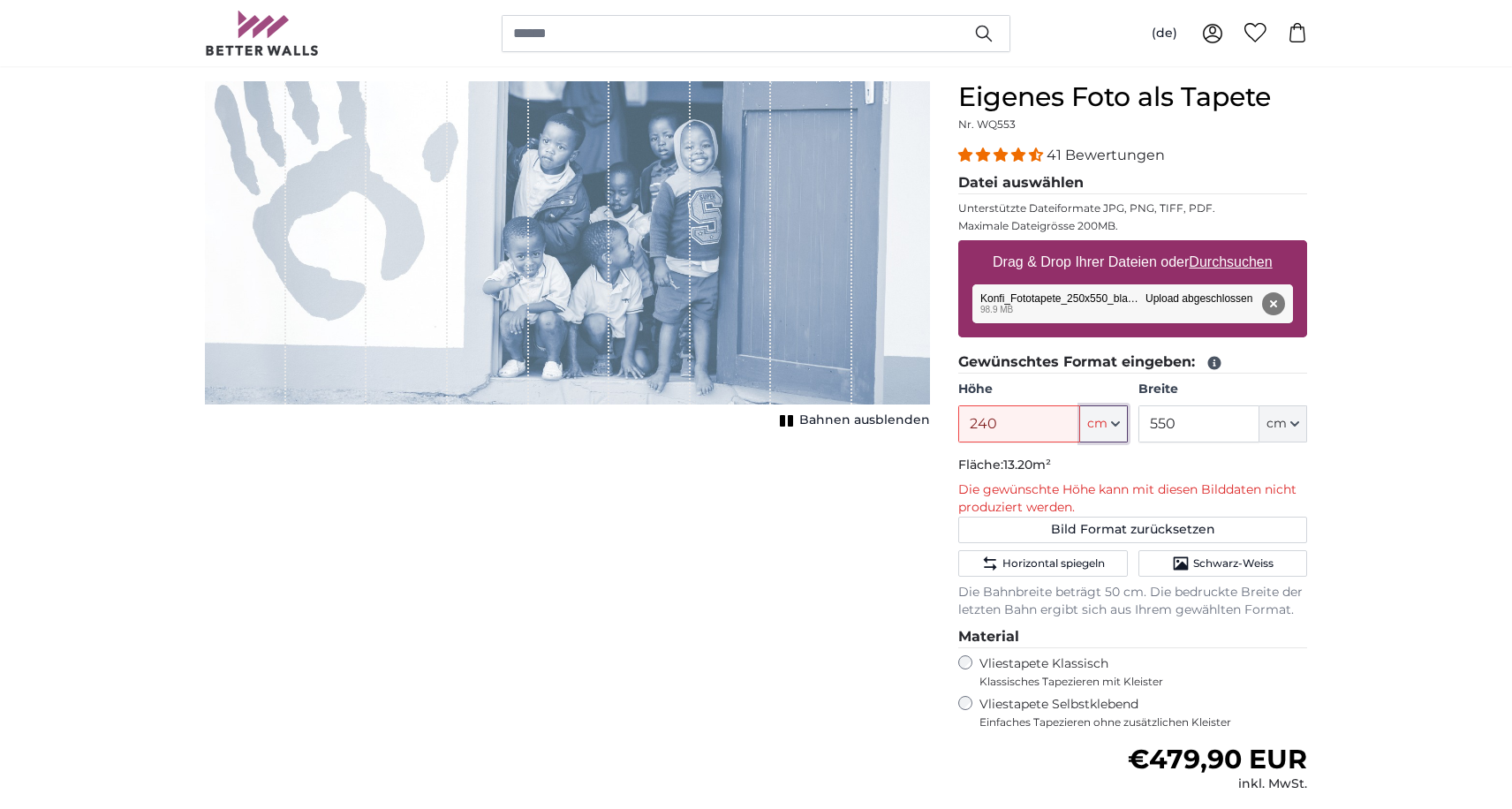
click at [1119, 423] on icon "button" at bounding box center [1115, 423] width 9 height 9
click at [1119, 422] on icon "button" at bounding box center [1115, 424] width 7 height 4
click at [1012, 182] on legend "Datei auswählen" at bounding box center [1132, 182] width 349 height 22
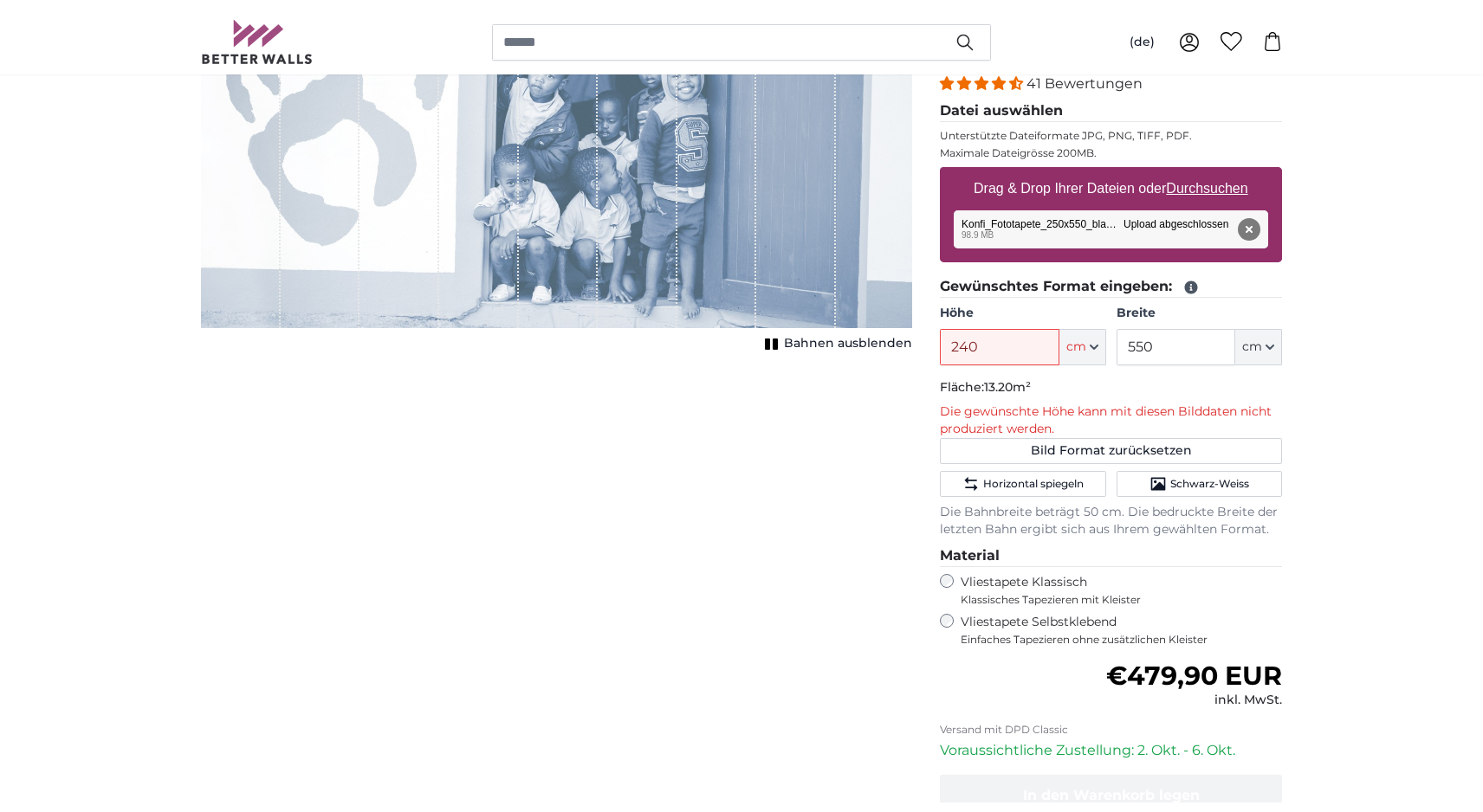
scroll to position [66, 0]
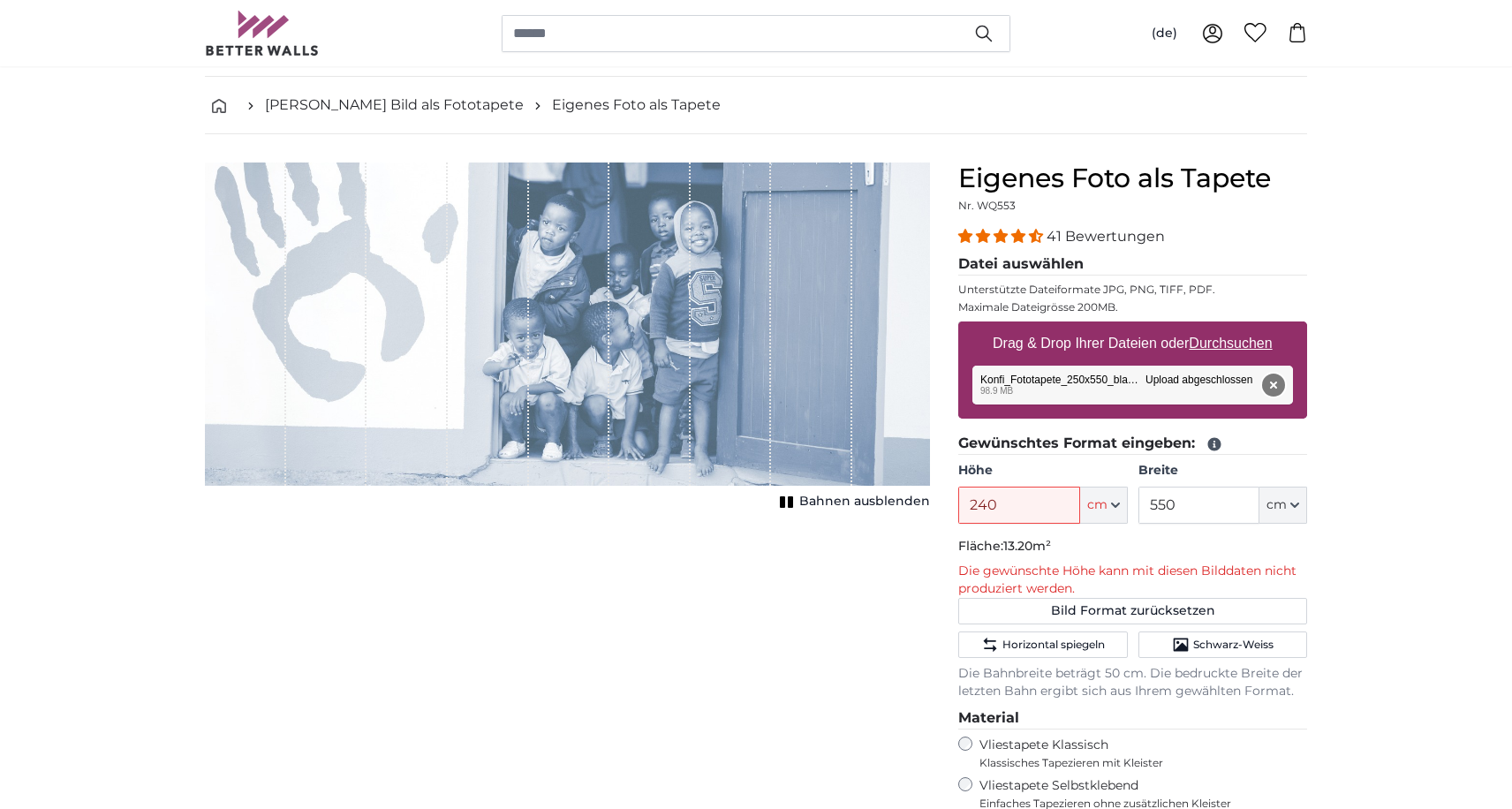
click at [1264, 386] on button "Entfernen" at bounding box center [1274, 385] width 23 height 23
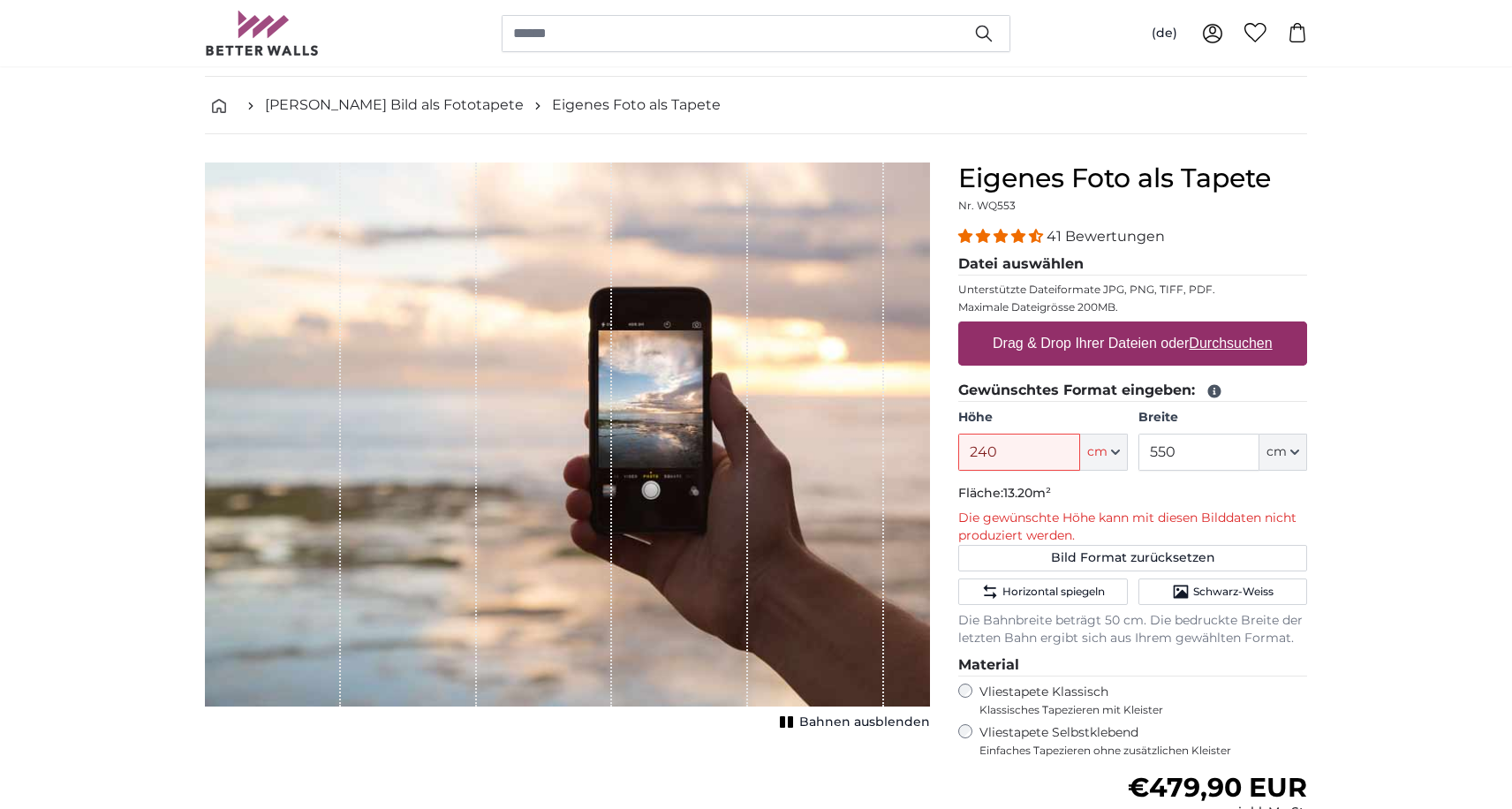
click at [1225, 348] on u "Durchsuchen" at bounding box center [1231, 343] width 83 height 15
click at [1225, 327] on input "Drag & Drop Ihrer Dateien oder Durchsuchen" at bounding box center [1132, 325] width 349 height 6
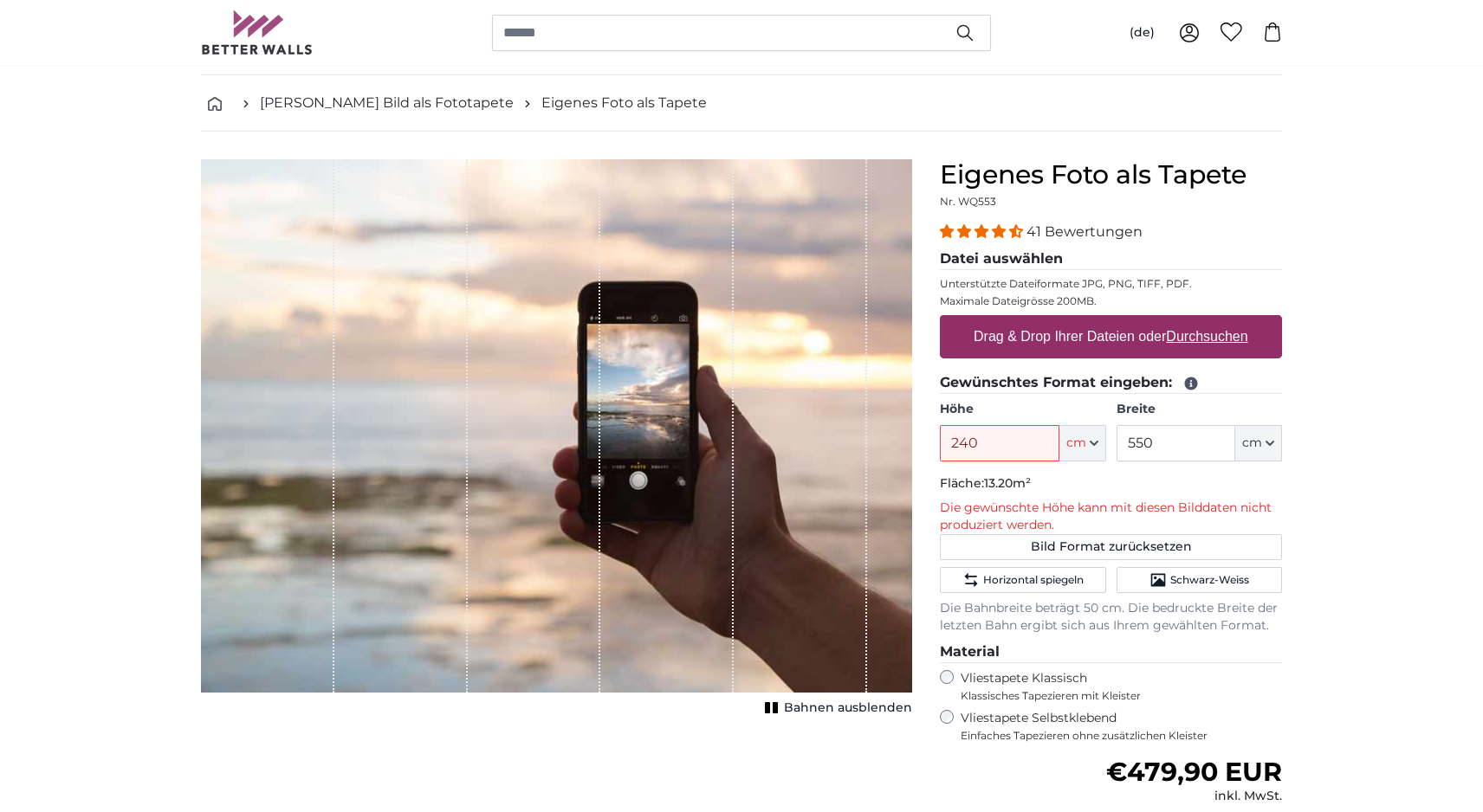
click at [1184, 332] on u "Durchsuchen" at bounding box center [1208, 336] width 82 height 15
click at [1184, 320] on input "Drag & Drop Ihrer Dateien oder Durchsuchen" at bounding box center [1110, 318] width 342 height 6
type input "**********"
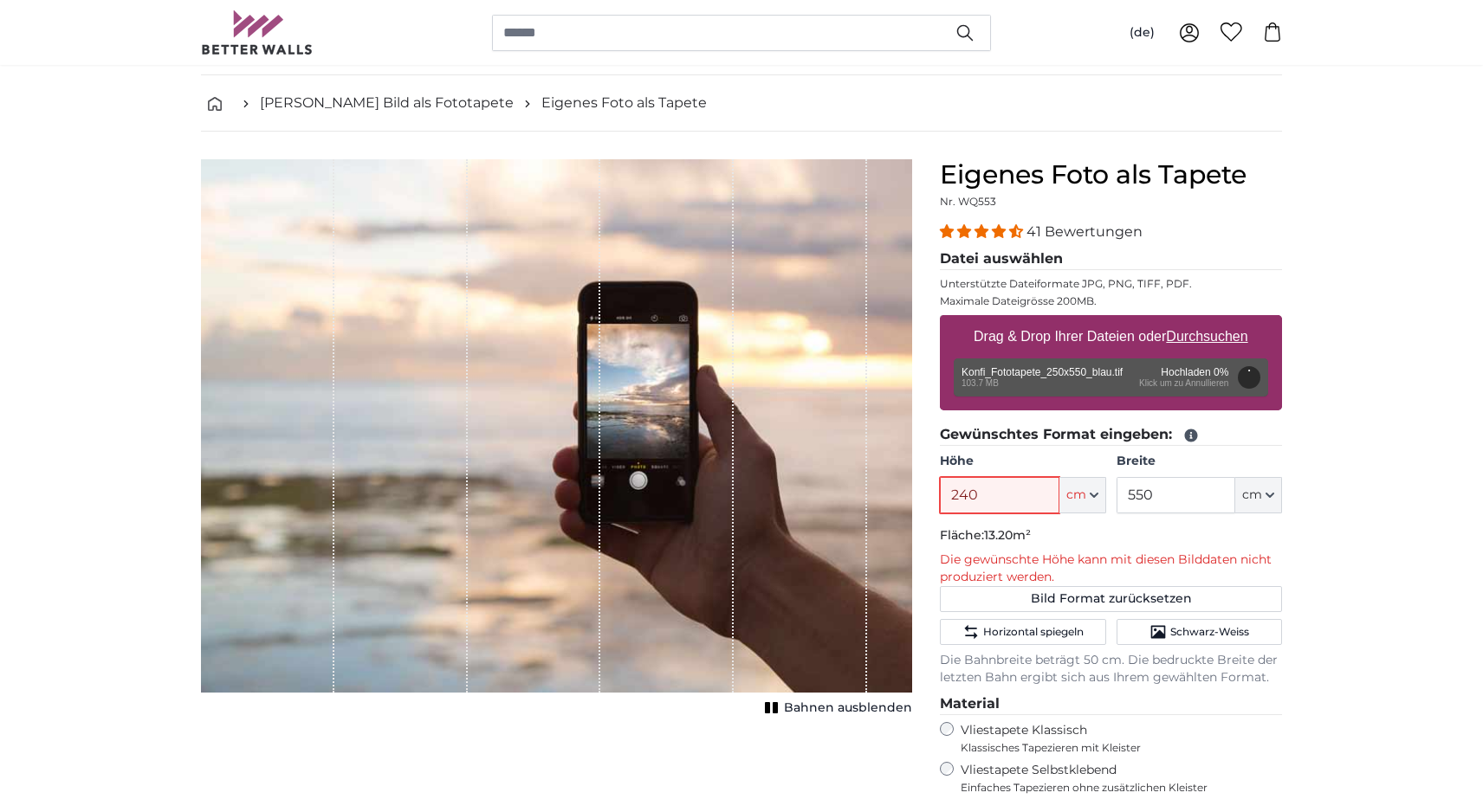
drag, startPoint x: 1010, startPoint y: 493, endPoint x: 873, endPoint y: 499, distance: 137.1
click at [873, 498] on product-detail "Abbrechen Bild zuschneiden Bahnen ausblenden Eigenes Foto als Tapete Nr. WQ553 …" at bounding box center [742, 613] width 1109 height 961
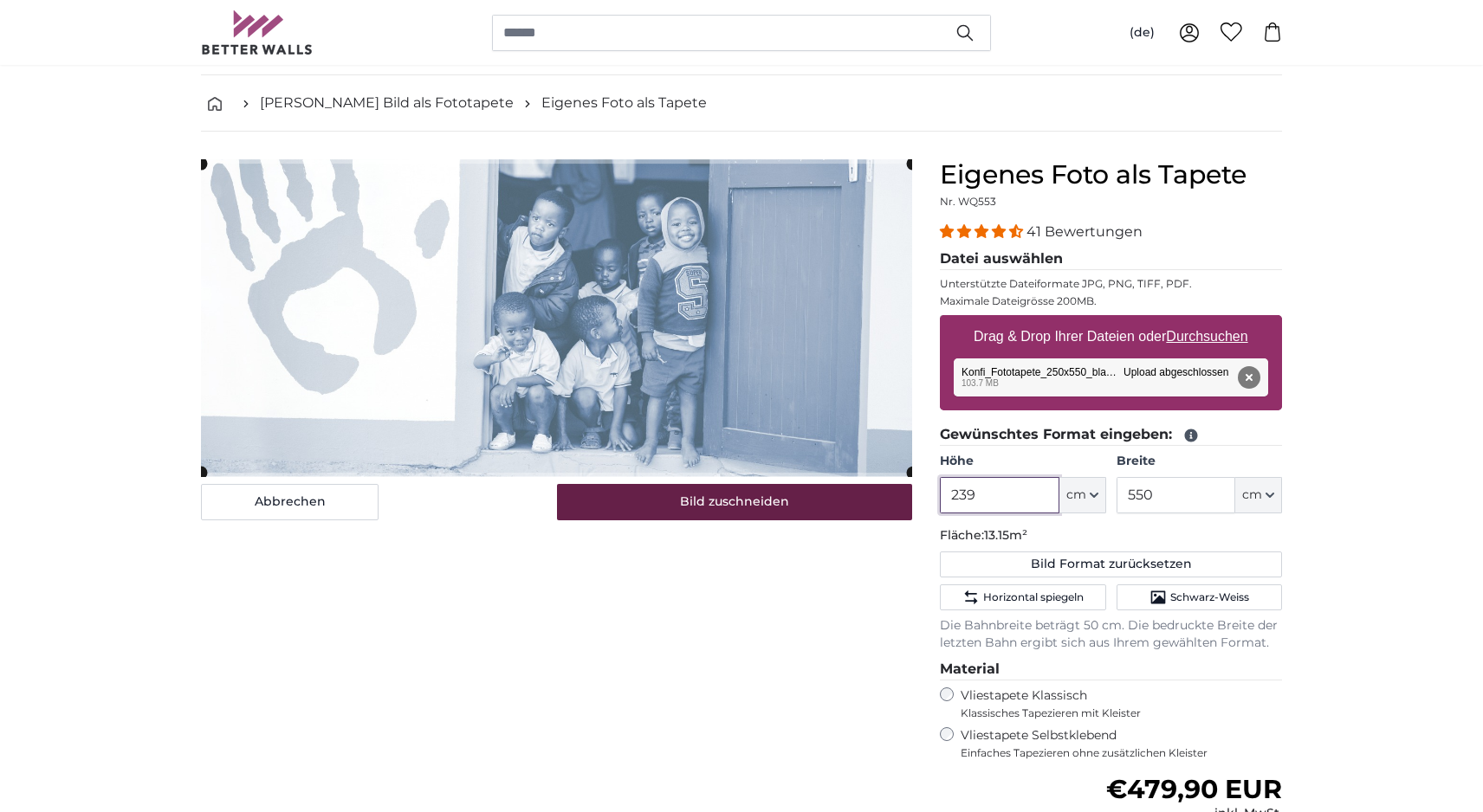
drag, startPoint x: 982, startPoint y: 496, endPoint x: 873, endPoint y: 496, distance: 109.0
click at [882, 492] on product-detail "Abbrechen Bild zuschneiden Bahnen ausblenden Eigenes Foto als Tapete Nr. WQ553 …" at bounding box center [742, 595] width 1109 height 926
drag, startPoint x: 978, startPoint y: 502, endPoint x: 911, endPoint y: 497, distance: 67.2
click at [911, 497] on product-detail "Abbrechen Bild zuschneiden Bahnen ausblenden Eigenes Foto als Tapete Nr. WQ553 …" at bounding box center [742, 595] width 1109 height 926
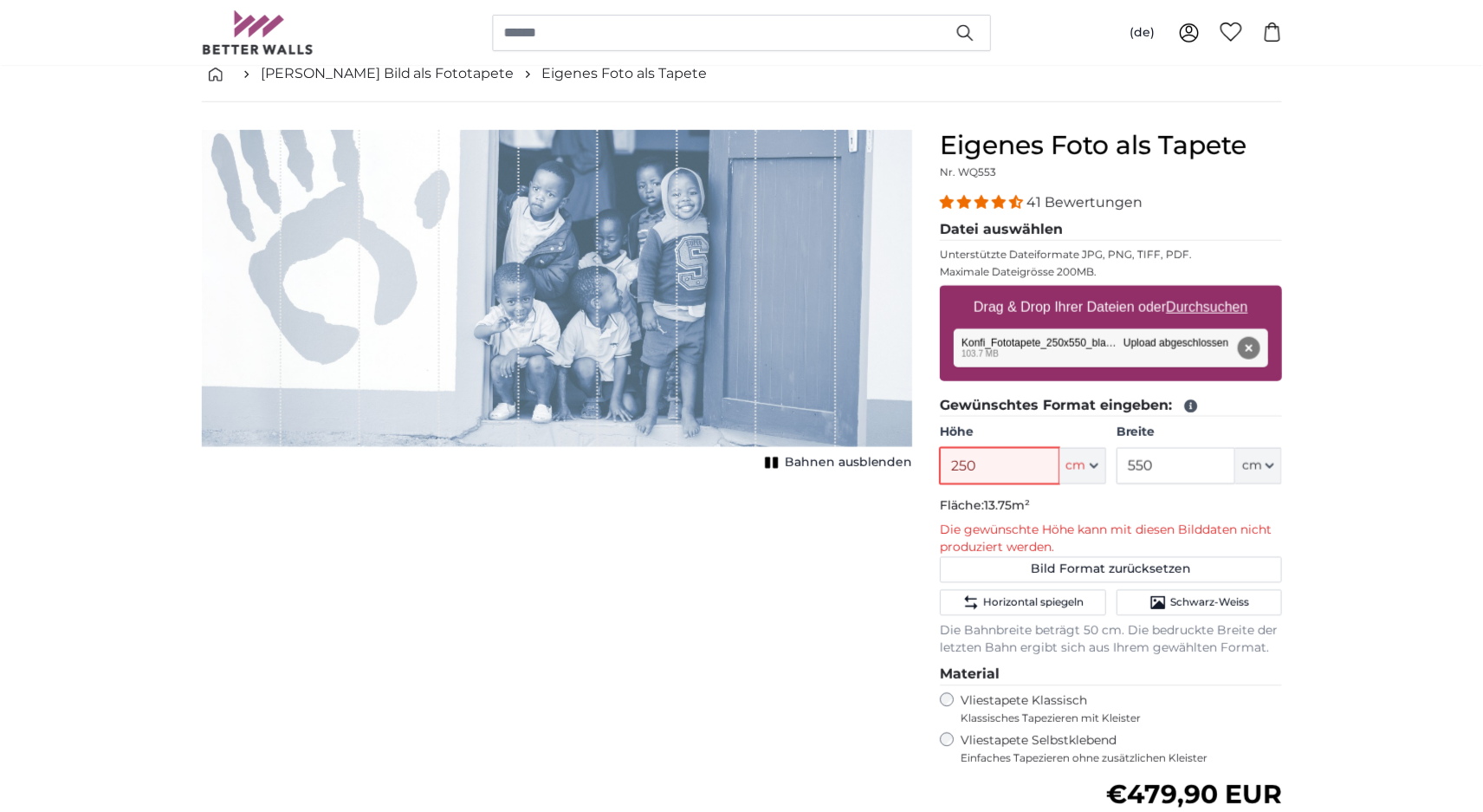
scroll to position [0, 0]
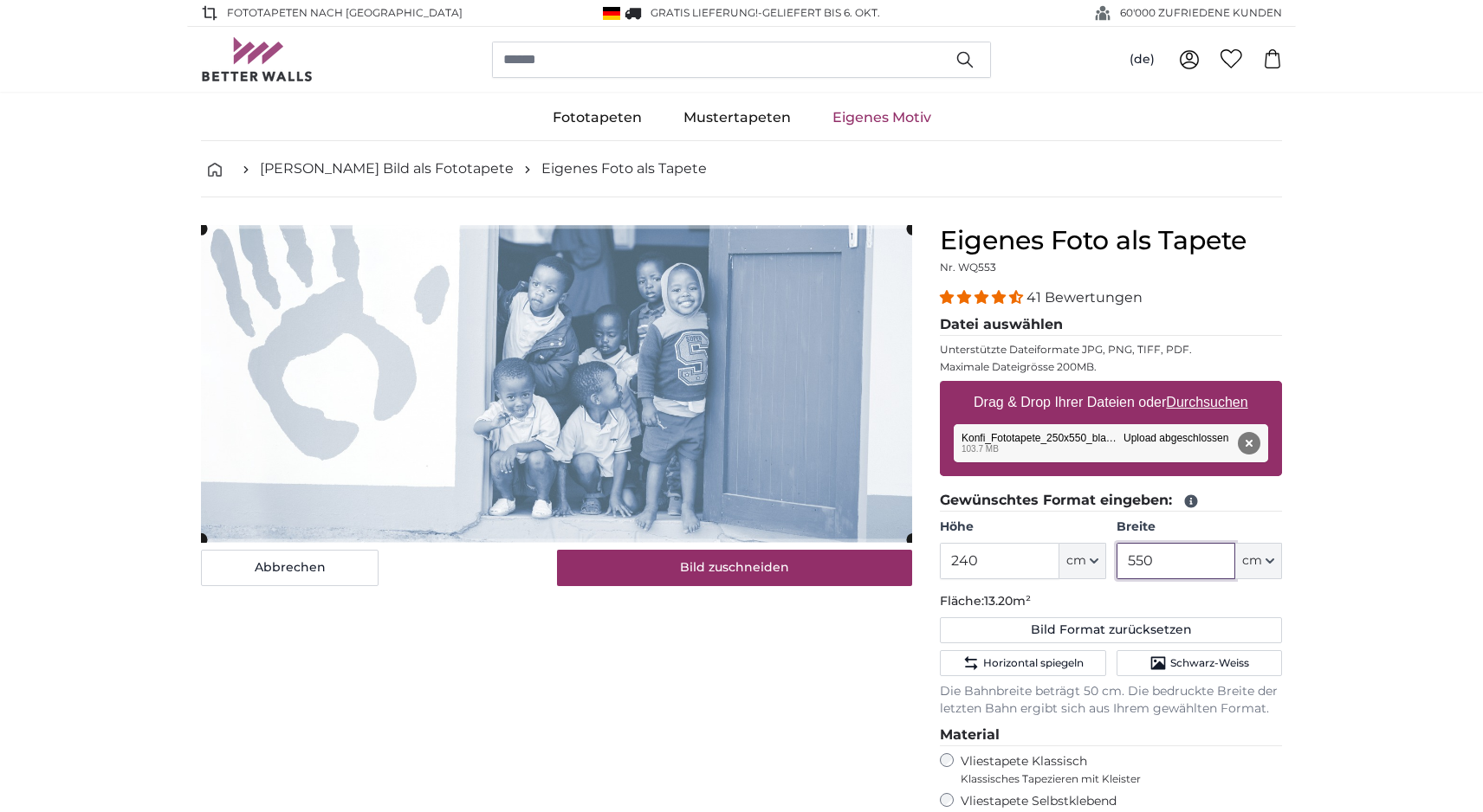
click at [1180, 564] on input "550" at bounding box center [1176, 561] width 119 height 37
drag, startPoint x: 997, startPoint y: 554, endPoint x: 961, endPoint y: 562, distance: 36.9
click at [961, 562] on input "240" at bounding box center [999, 561] width 119 height 37
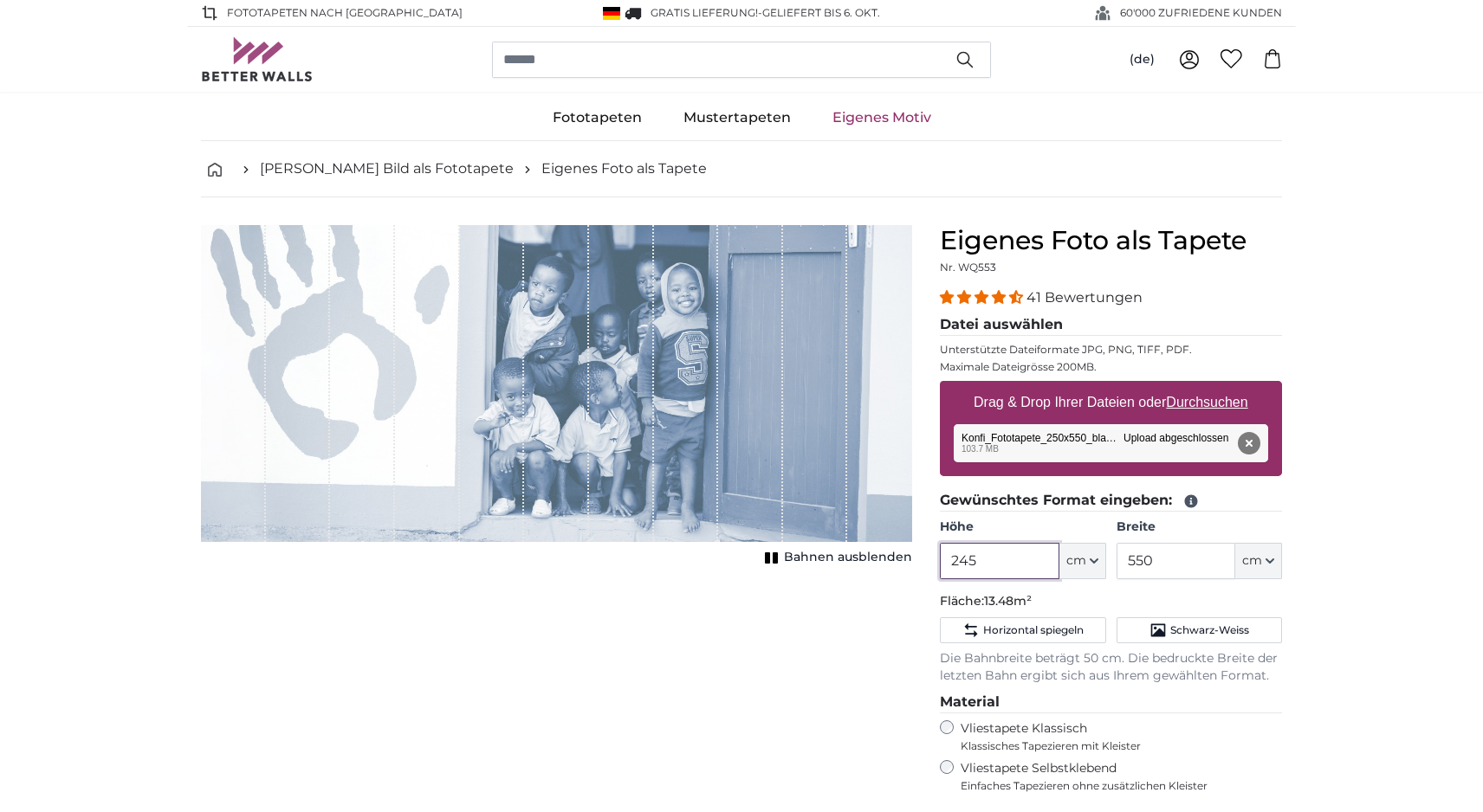
type input "245"
click at [1173, 568] on input "550" at bounding box center [1176, 561] width 119 height 37
click at [992, 558] on input "245" at bounding box center [999, 561] width 119 height 37
click at [1255, 442] on button "Entfernen" at bounding box center [1250, 443] width 22 height 22
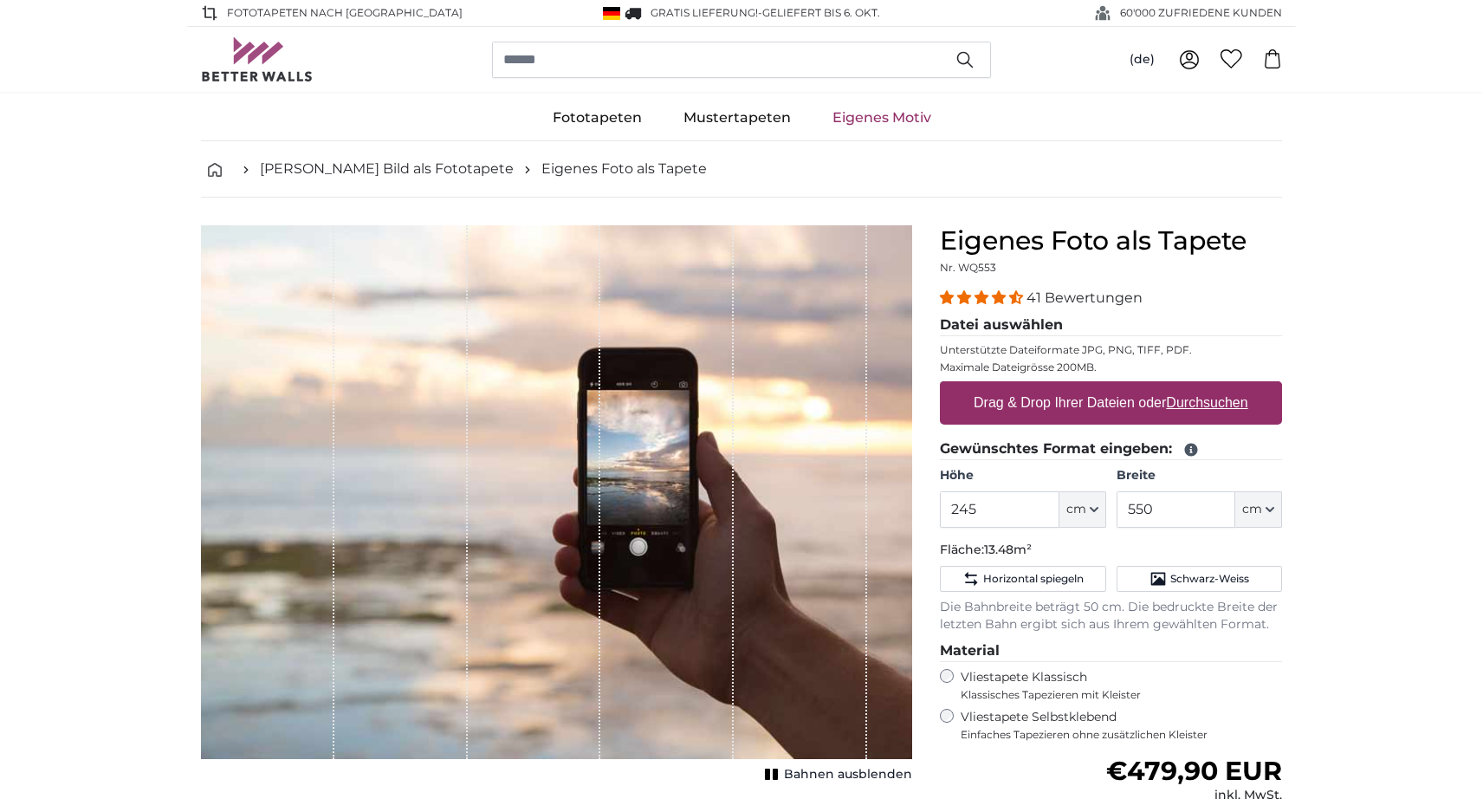
click at [1215, 407] on u "Durchsuchen" at bounding box center [1208, 403] width 82 height 15
click at [1215, 386] on input "Drag & Drop Ihrer Dateien oder Durchsuchen" at bounding box center [1110, 384] width 342 height 6
type input "**********"
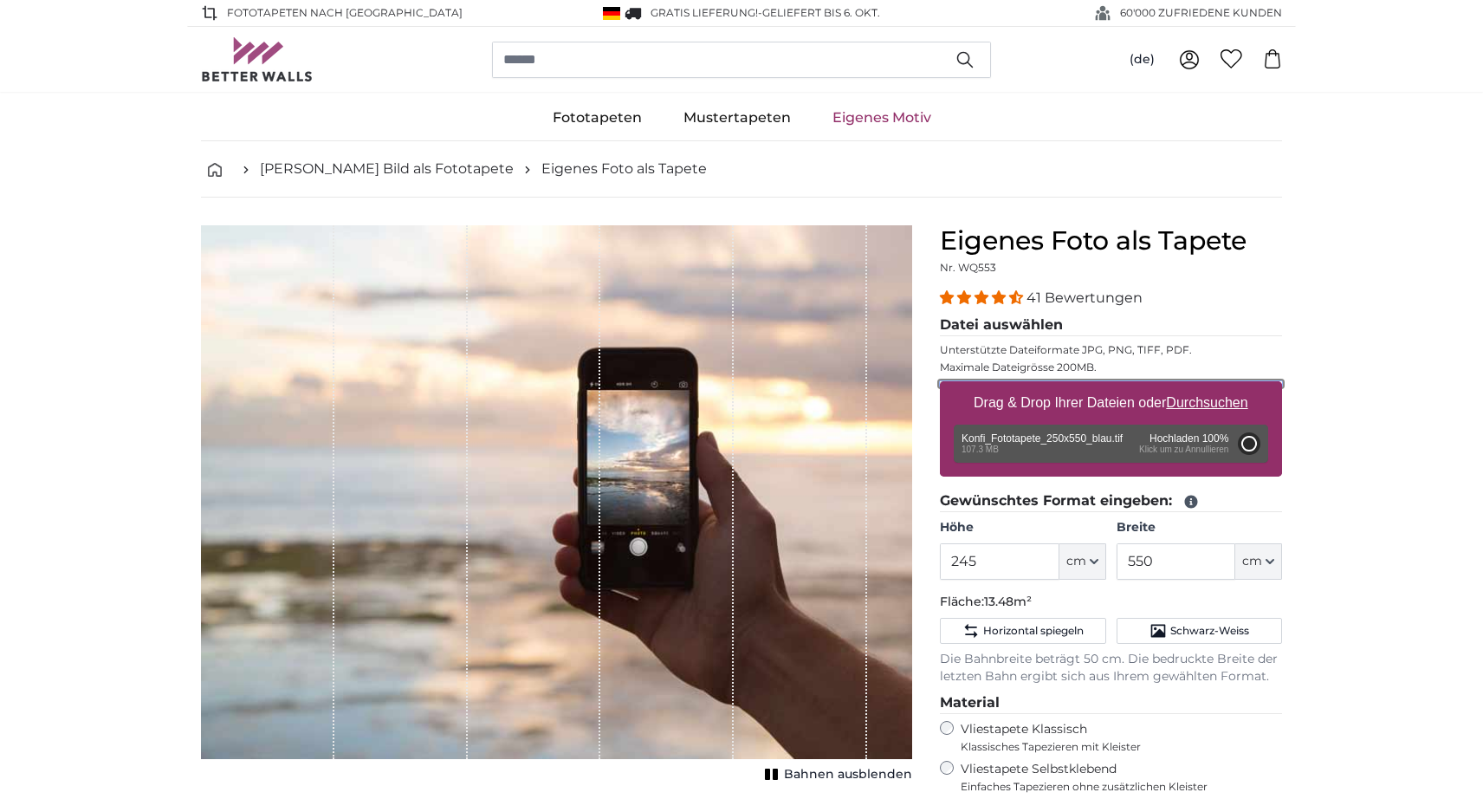
type input "200"
type input "448"
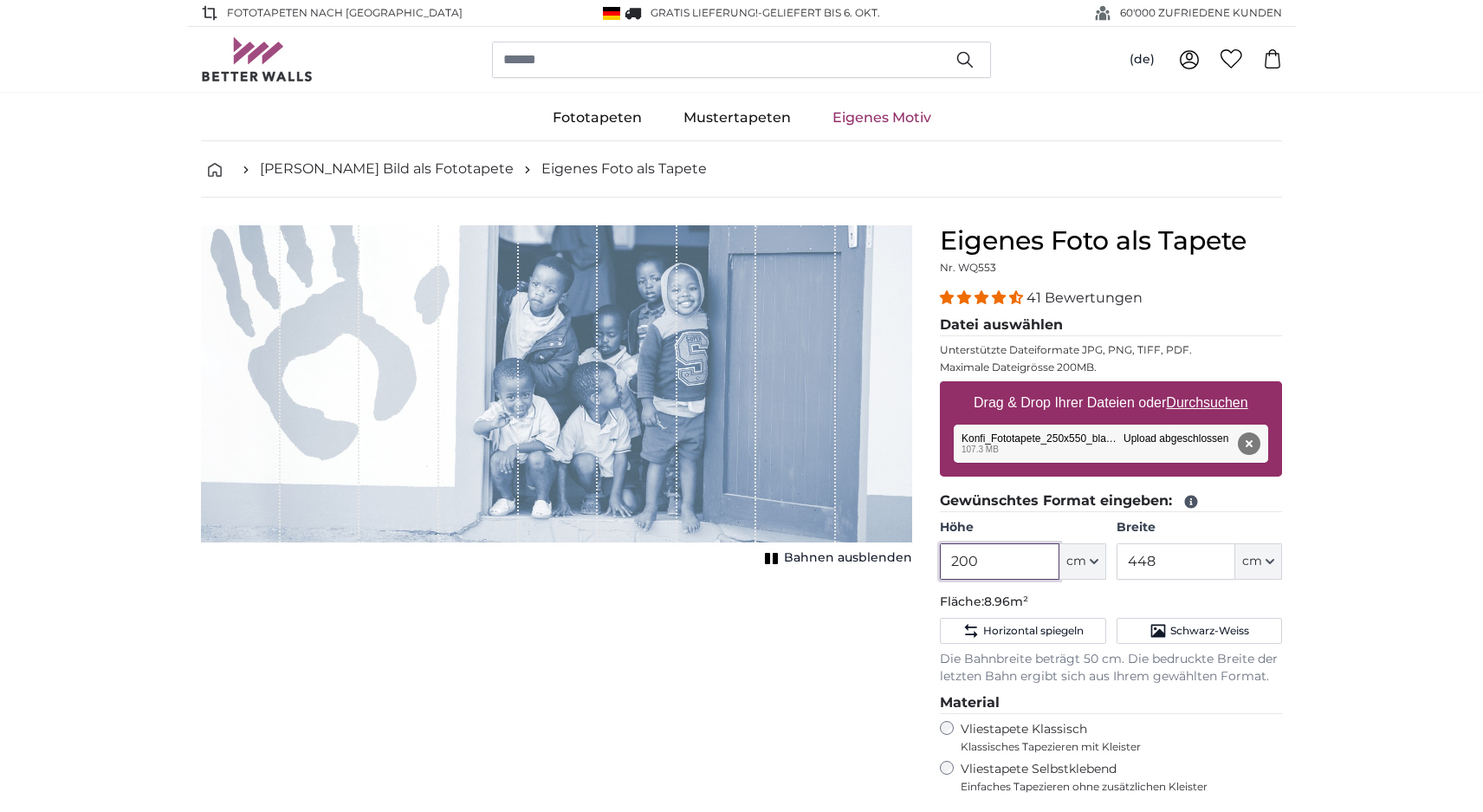
drag, startPoint x: 988, startPoint y: 564, endPoint x: 904, endPoint y: 555, distance: 84.5
click at [904, 555] on product-detail "Abbrechen Bild zuschneiden Bahnen ausblenden Eigenes Foto als Tapete Nr. WQ553 …" at bounding box center [742, 643] width 1109 height 893
drag, startPoint x: 990, startPoint y: 564, endPoint x: 889, endPoint y: 560, distance: 101.1
click at [889, 561] on product-detail "Abbrechen Bild zuschneiden Bahnen ausblenden Eigenes Foto als Tapete Nr. WQ553 …" at bounding box center [742, 643] width 1109 height 893
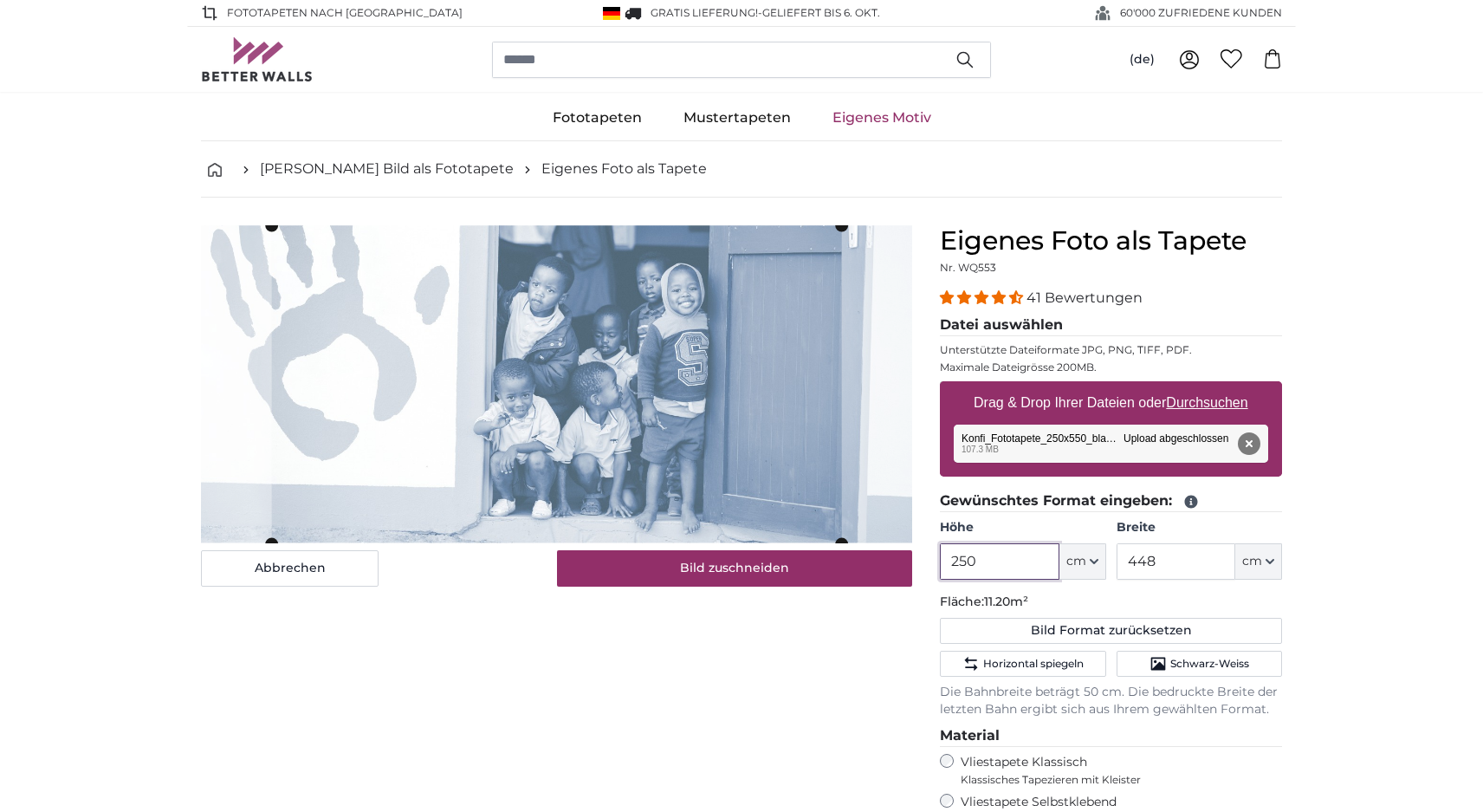
type input "250"
click at [1158, 558] on input "448" at bounding box center [1176, 561] width 119 height 37
drag, startPoint x: 1164, startPoint y: 559, endPoint x: 1092, endPoint y: 559, distance: 72.0
click at [1092, 559] on div "Höhe 250 ft cm Centimeter (cm) Inches (inch) Feet (ft. in.) Breite 448 ft cm Ce…" at bounding box center [1110, 549] width 342 height 61
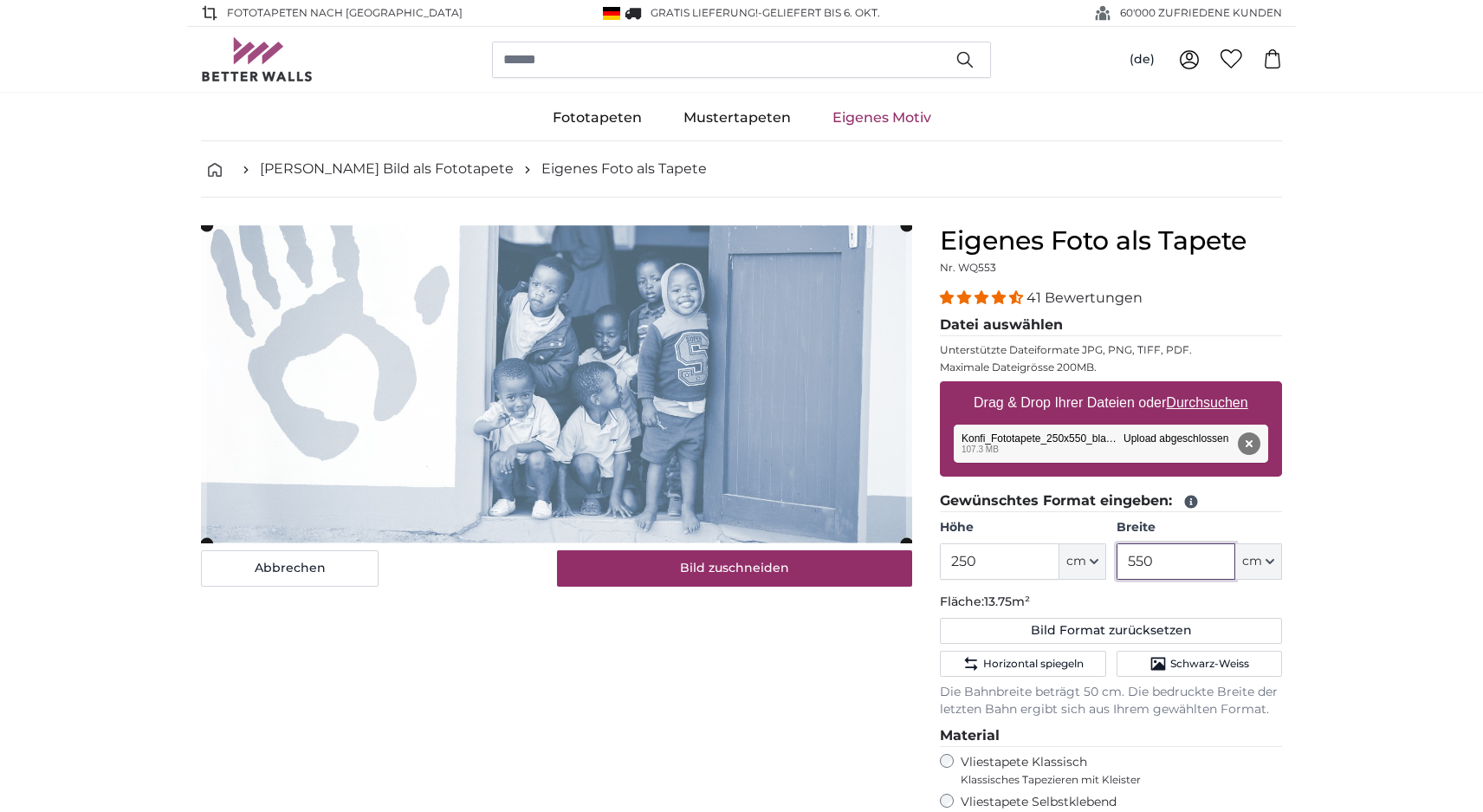
type input "550"
click at [1032, 562] on input "250" at bounding box center [999, 561] width 119 height 37
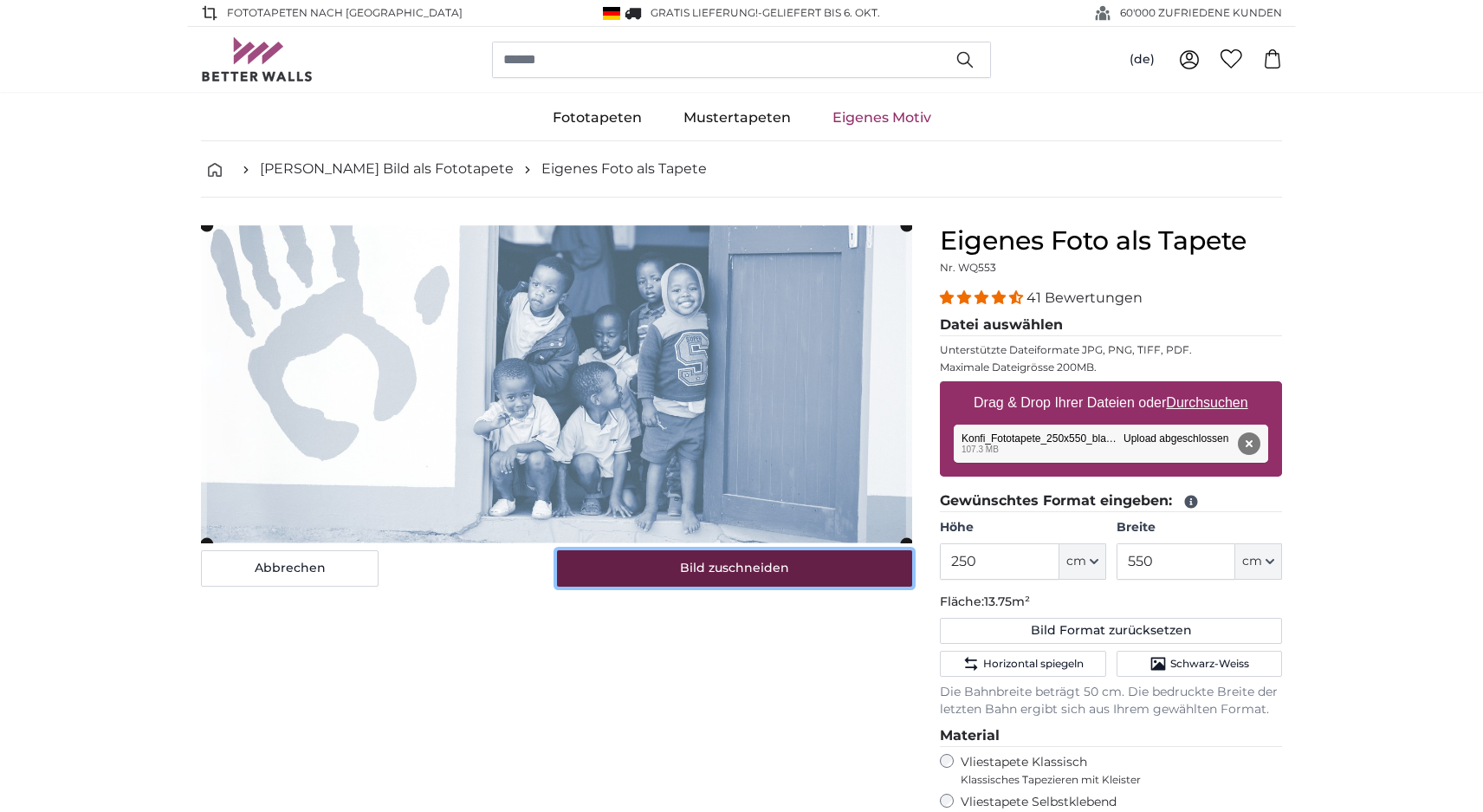
click at [807, 571] on button "Bild zuschneiden" at bounding box center [735, 568] width 356 height 37
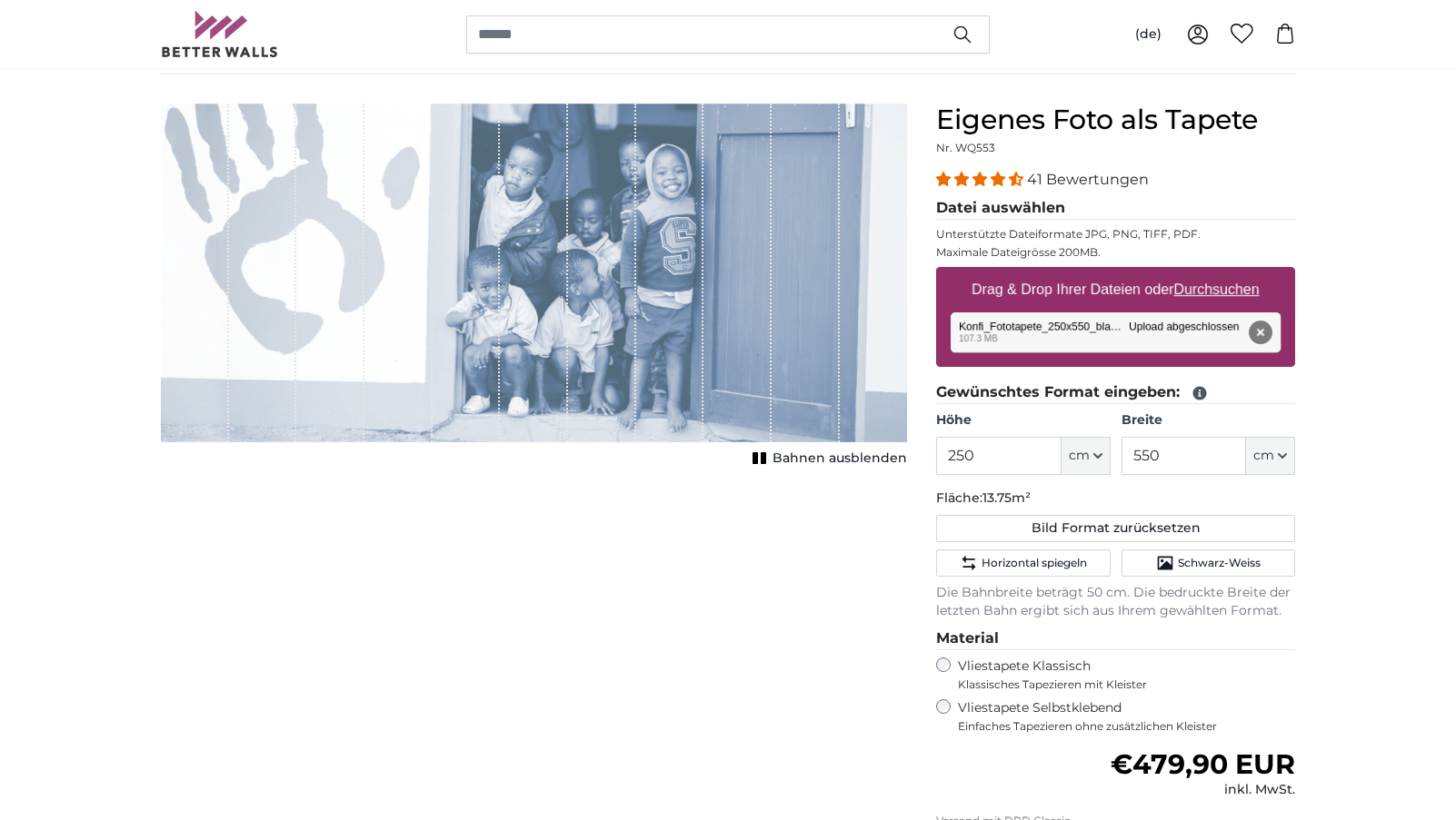
scroll to position [132, 0]
